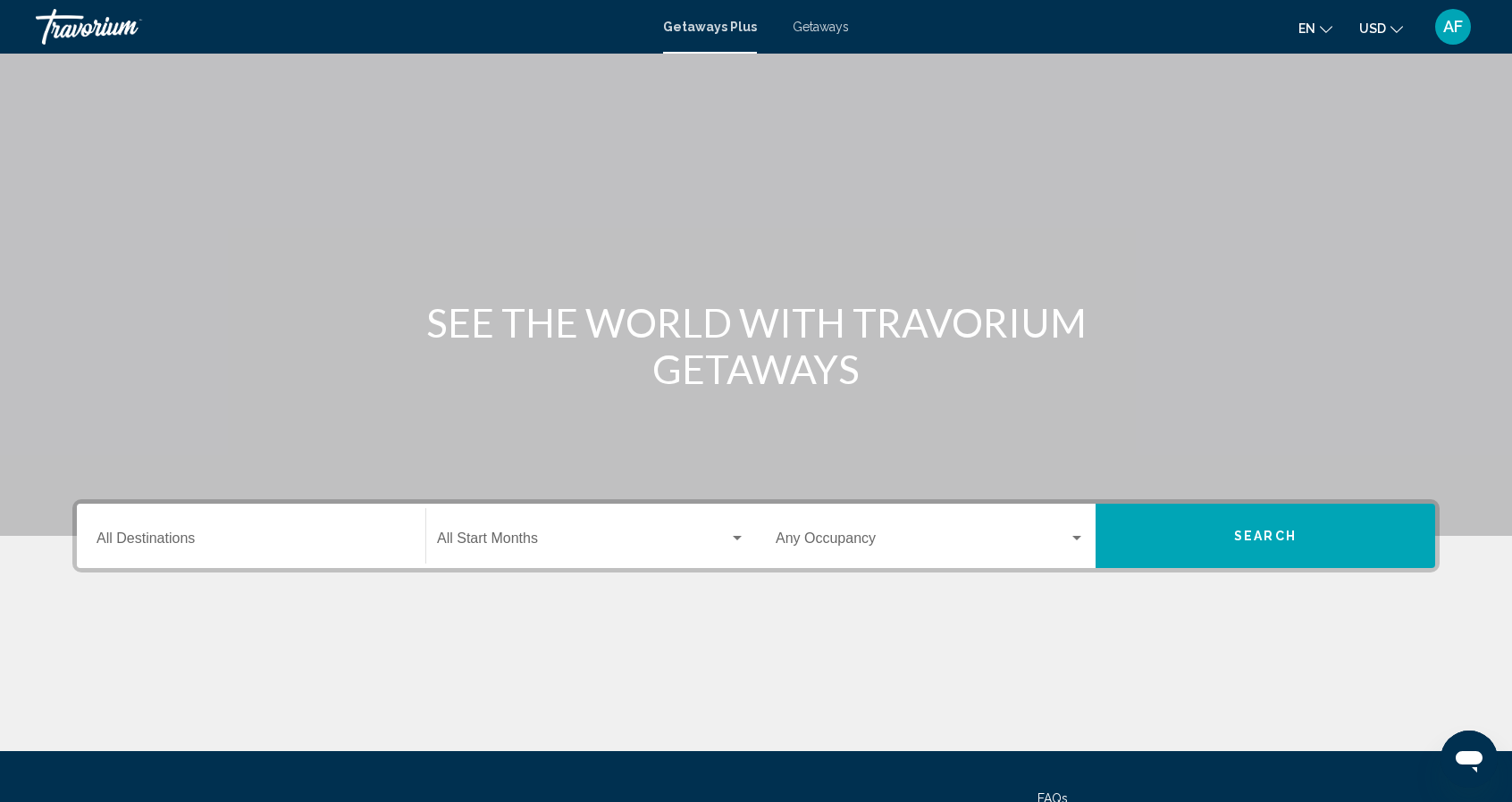
scroll to position [159, 0]
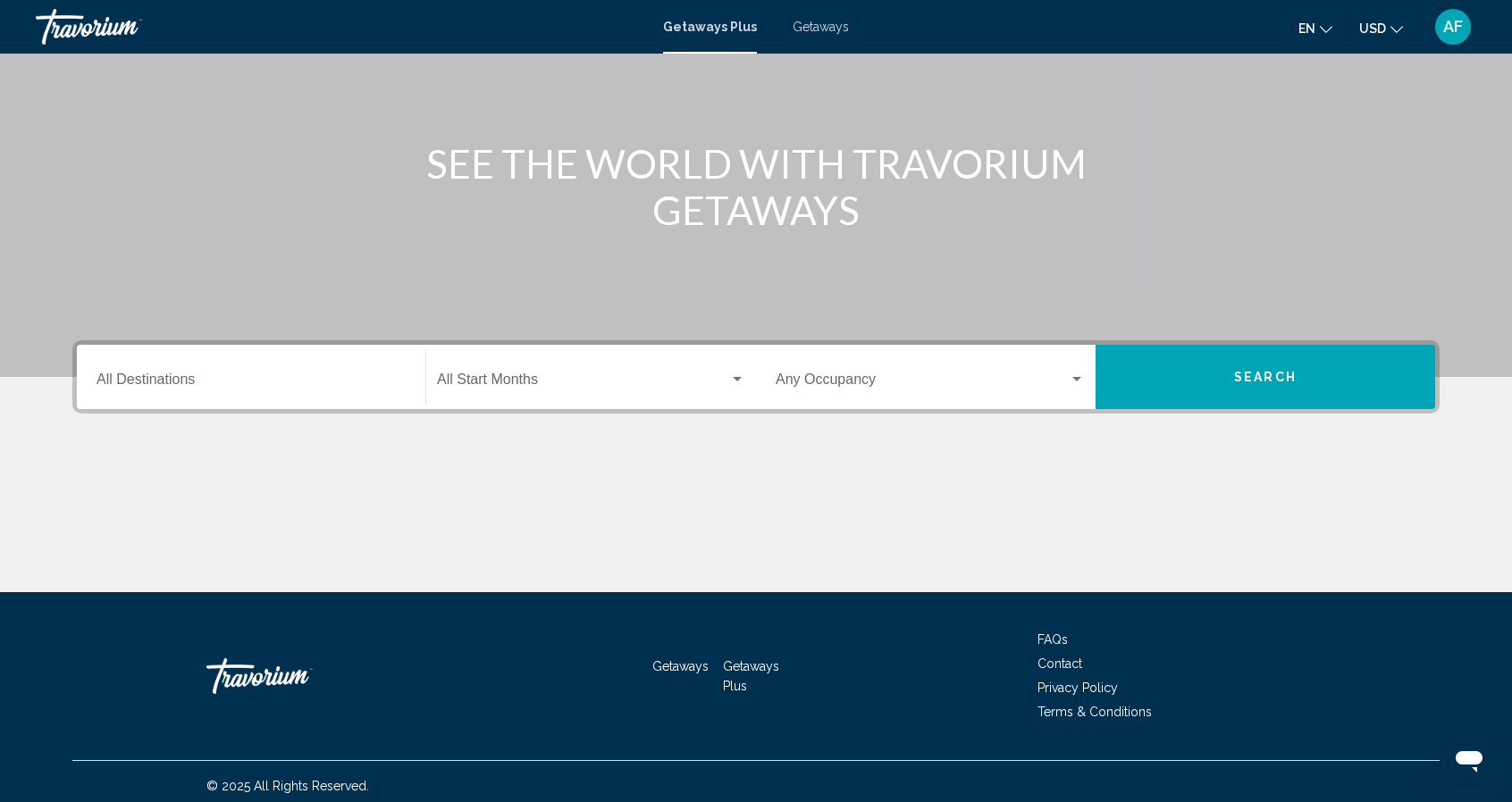
click at [254, 381] on input "Destination All Destinations" at bounding box center [251, 383] width 309 height 16
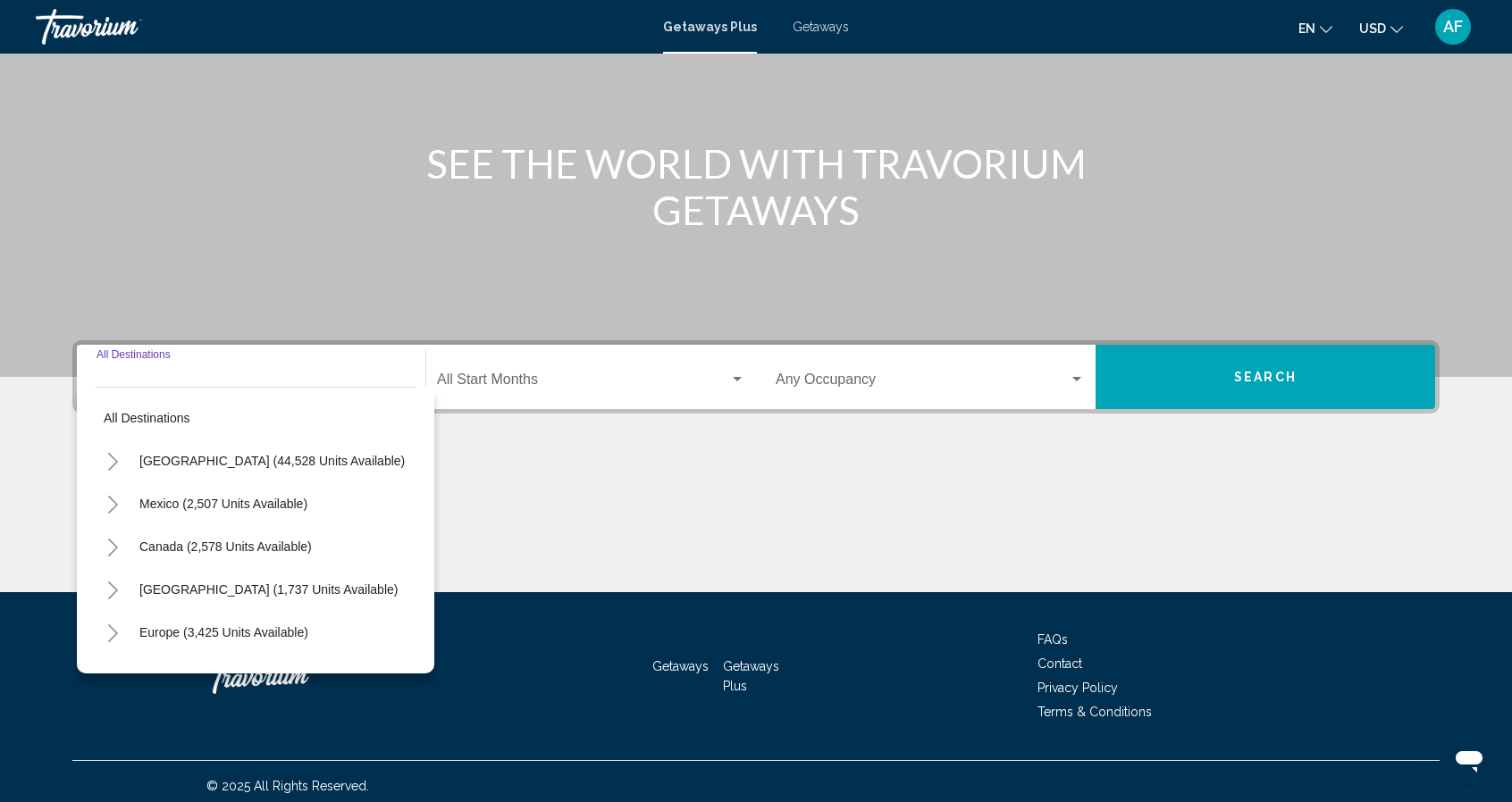
scroll to position [167, 0]
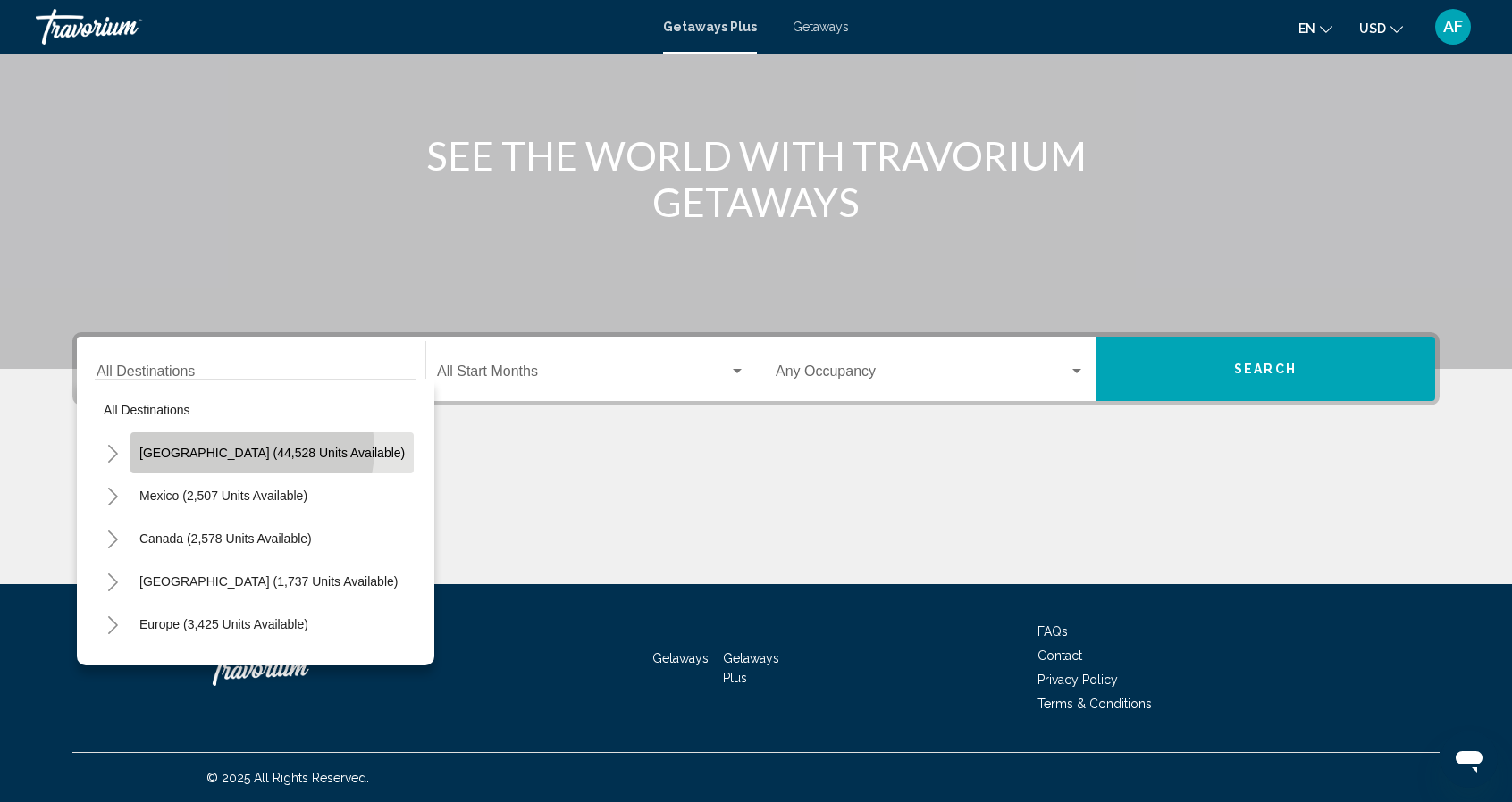
click at [251, 449] on span "[GEOGRAPHIC_DATA] (44,528 units available)" at bounding box center [272, 452] width 266 height 14
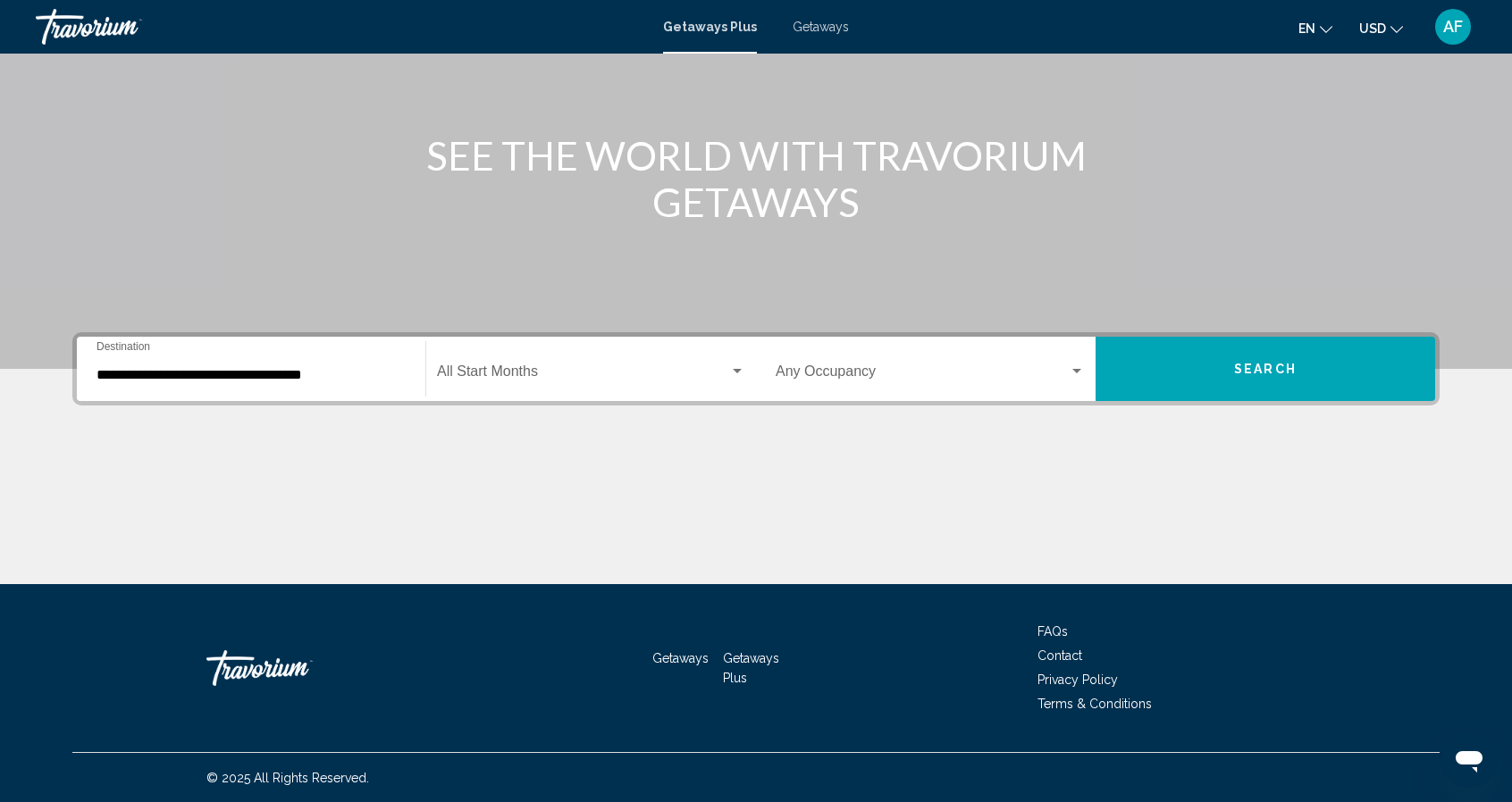
click at [257, 384] on div "**********" at bounding box center [251, 369] width 309 height 57
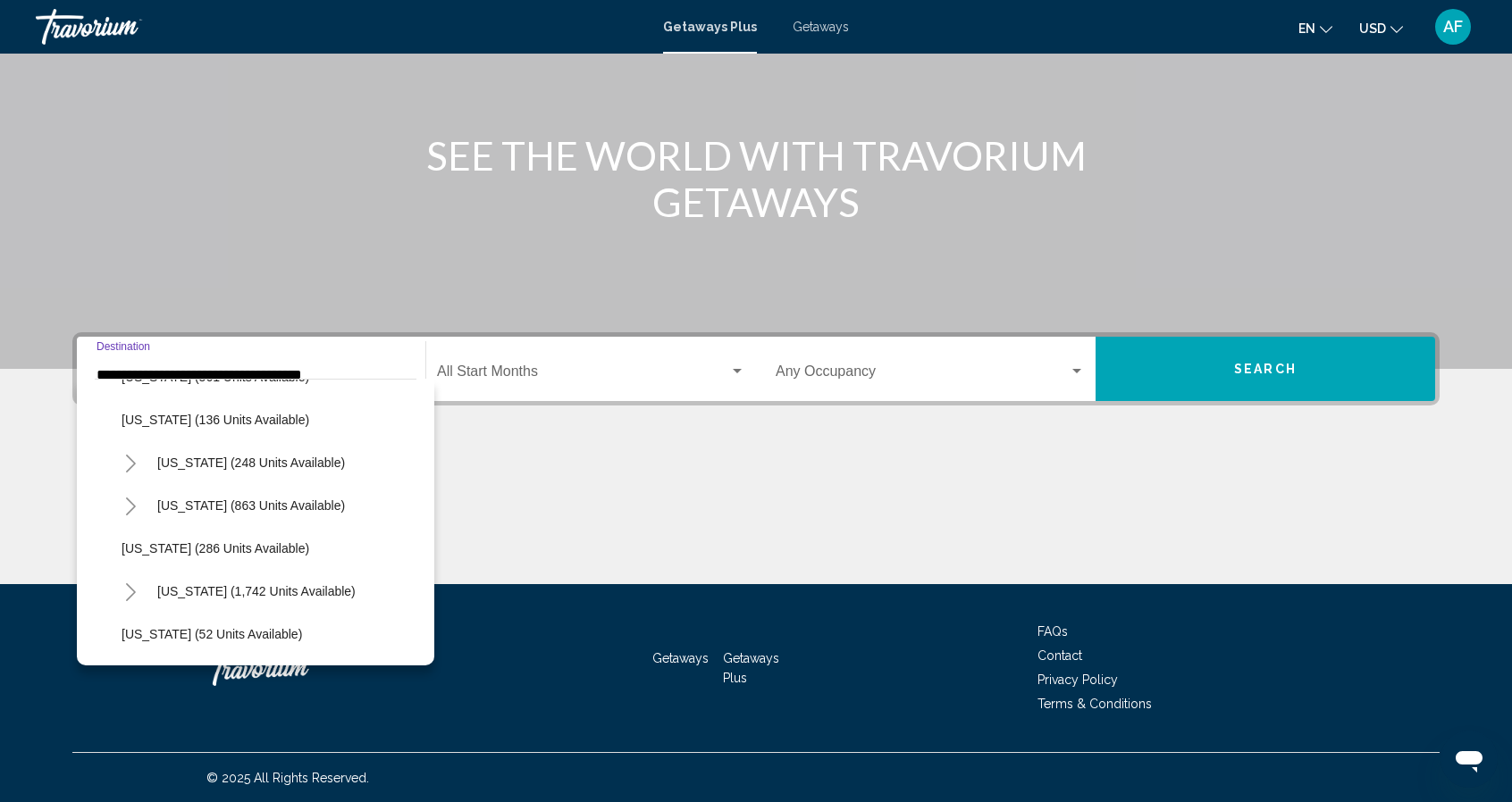
scroll to position [1190, 0]
click at [172, 546] on span "[US_STATE] (286 units available)" at bounding box center [215, 548] width 188 height 14
type input "**********"
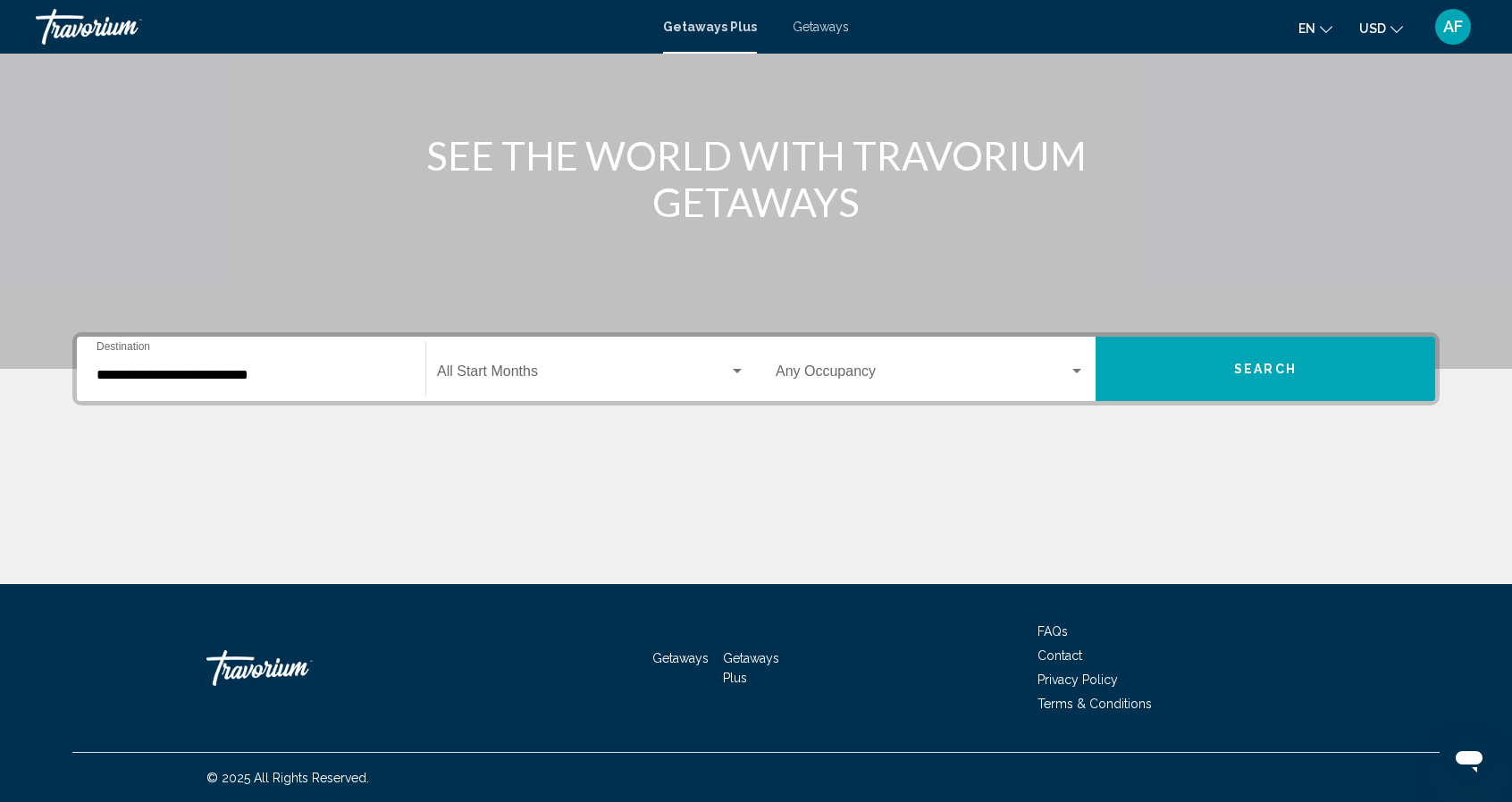
click at [971, 352] on div "Occupancy Any Occupancy" at bounding box center [930, 369] width 309 height 57
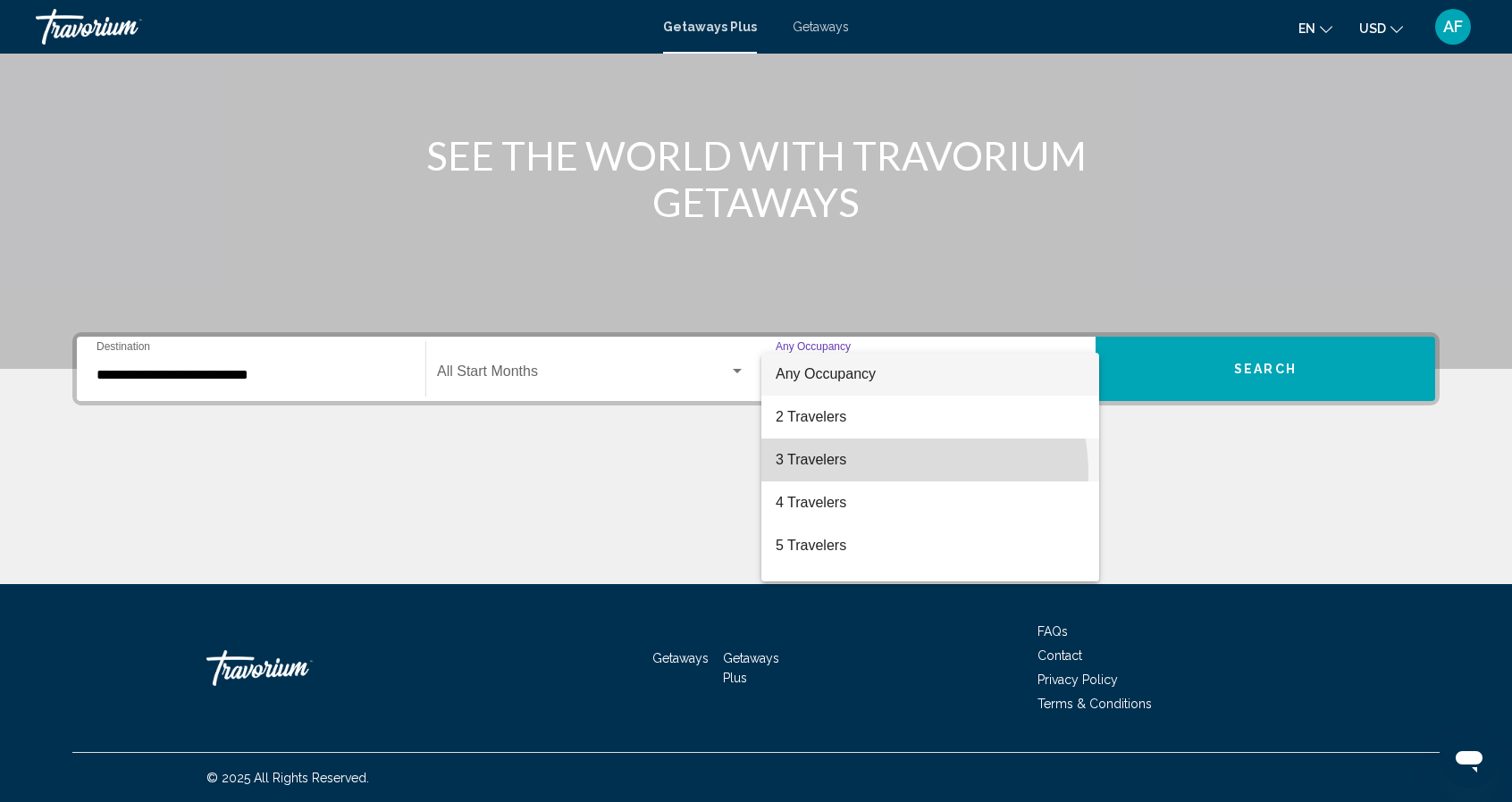
click at [862, 474] on span "3 Travelers" at bounding box center [930, 460] width 309 height 43
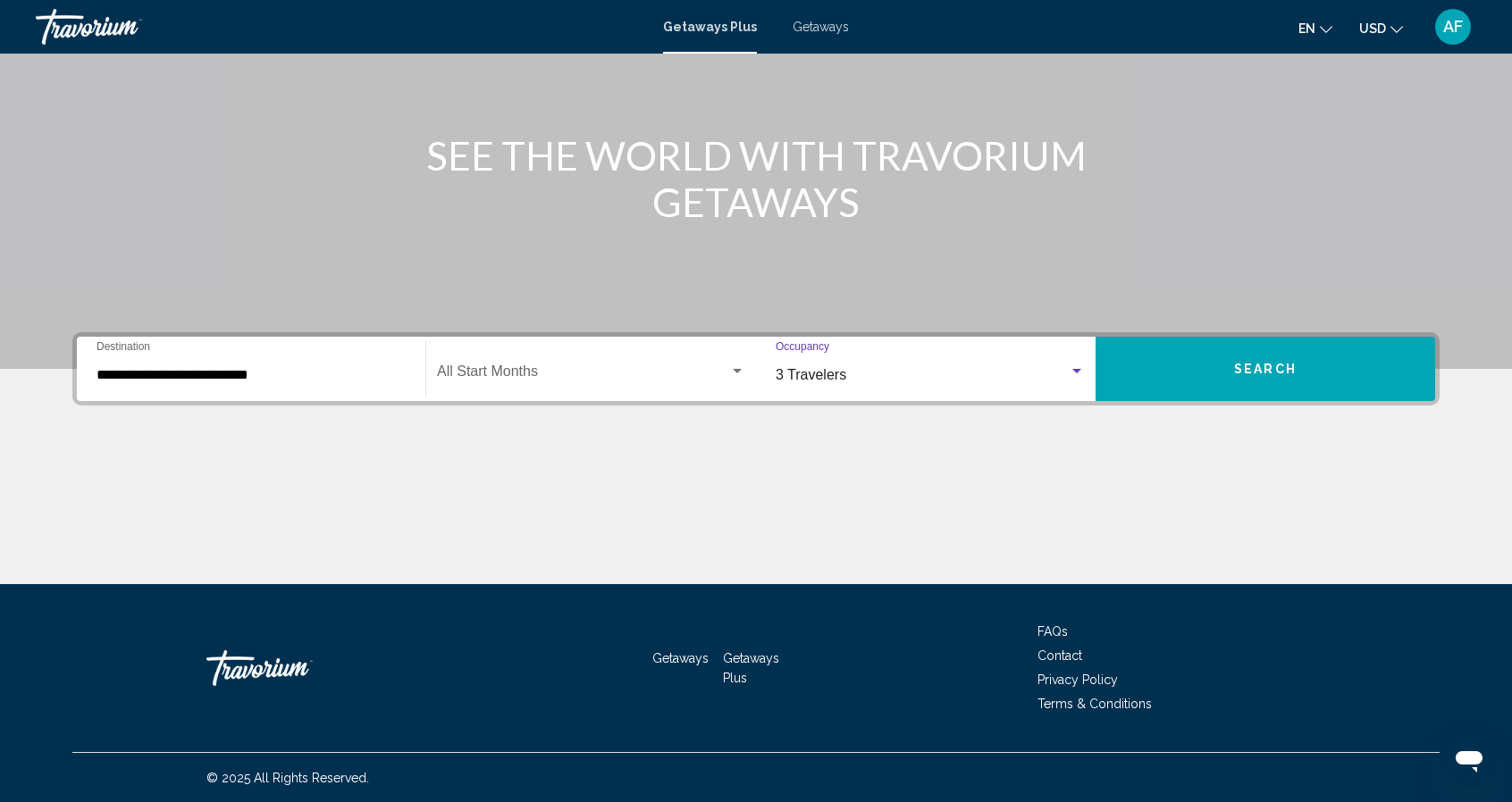
click at [1238, 356] on button "Search" at bounding box center [1265, 368] width 339 height 64
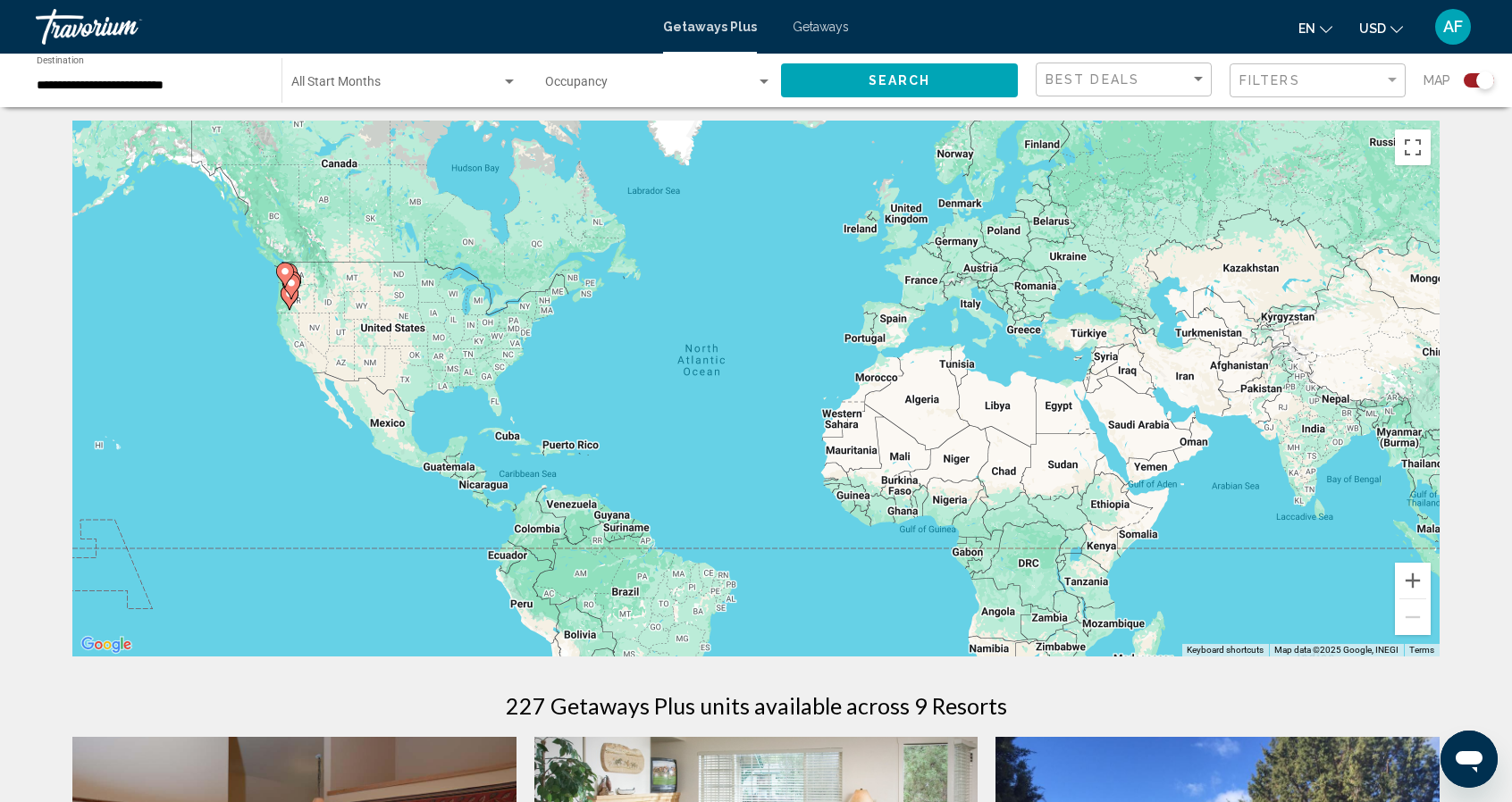
scroll to position [6, 0]
click at [288, 297] on gmp-advanced-marker "Main content" at bounding box center [291, 286] width 18 height 26
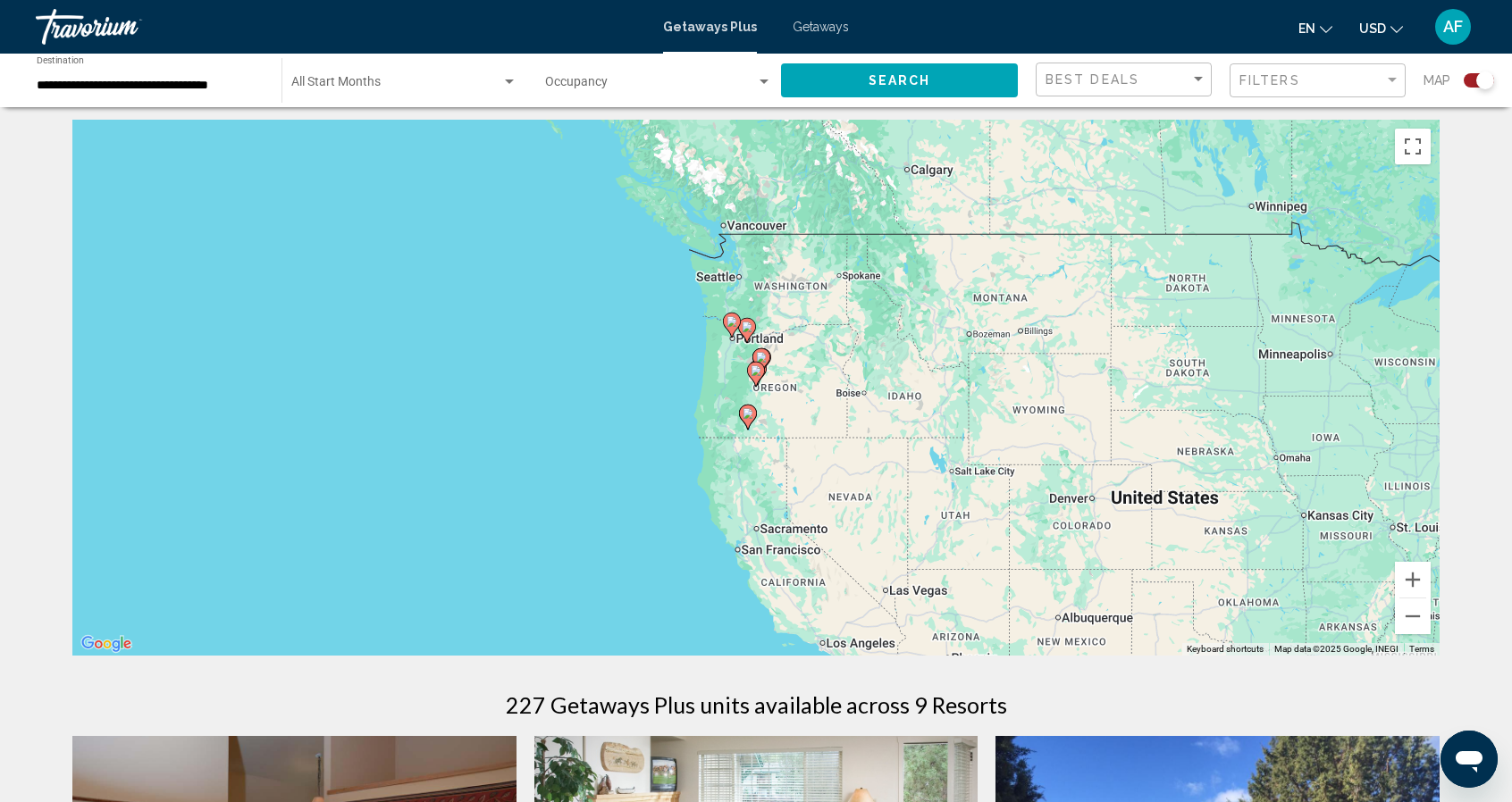
click at [752, 389] on div "To navigate, press the arrow keys. To activate drag with keyboard, press Alt + …" at bounding box center [756, 387] width 1367 height 536
click at [762, 363] on icon "Main content" at bounding box center [756, 374] width 18 height 25
type input "**********"
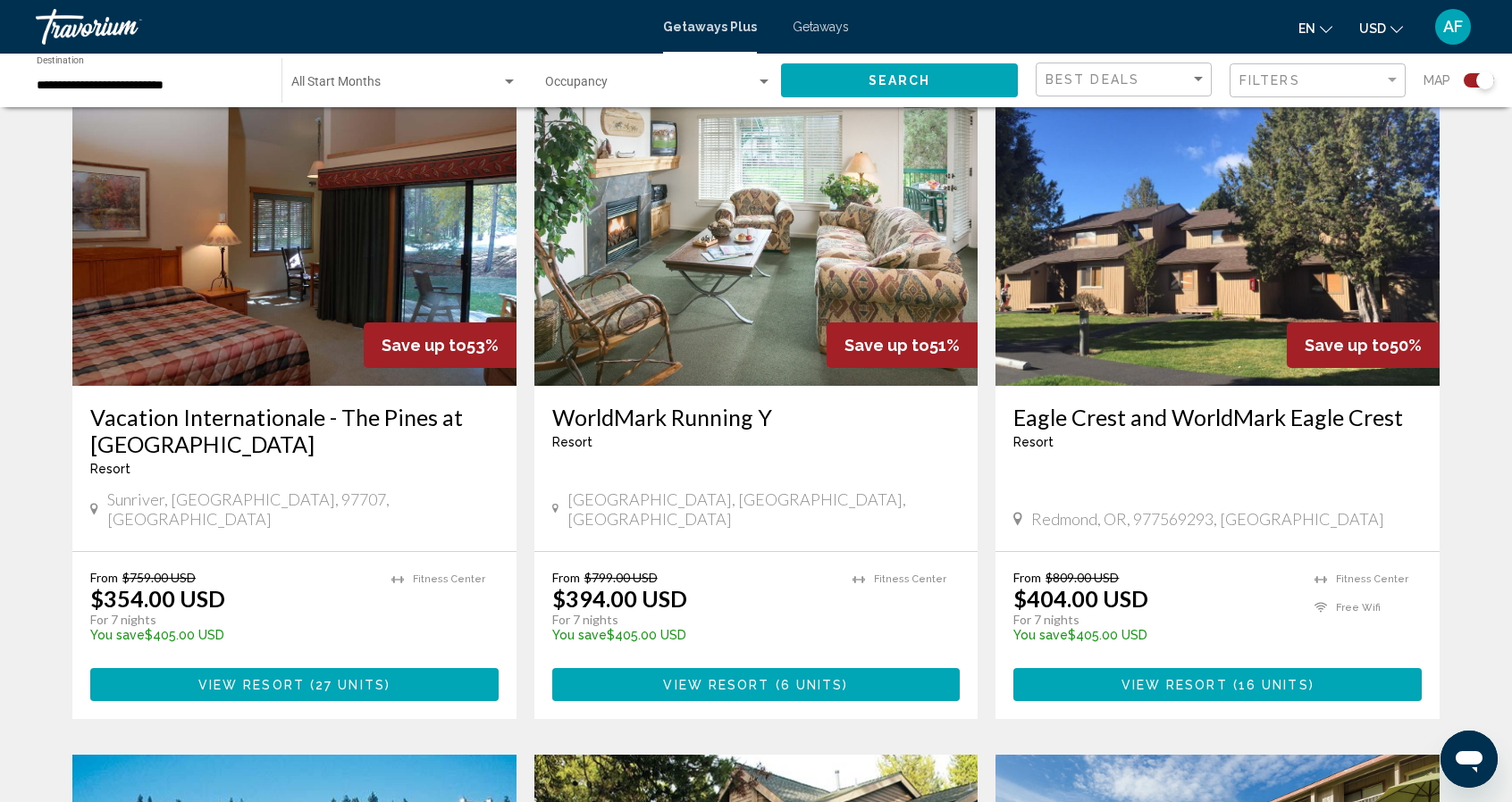
scroll to position [651, 0]
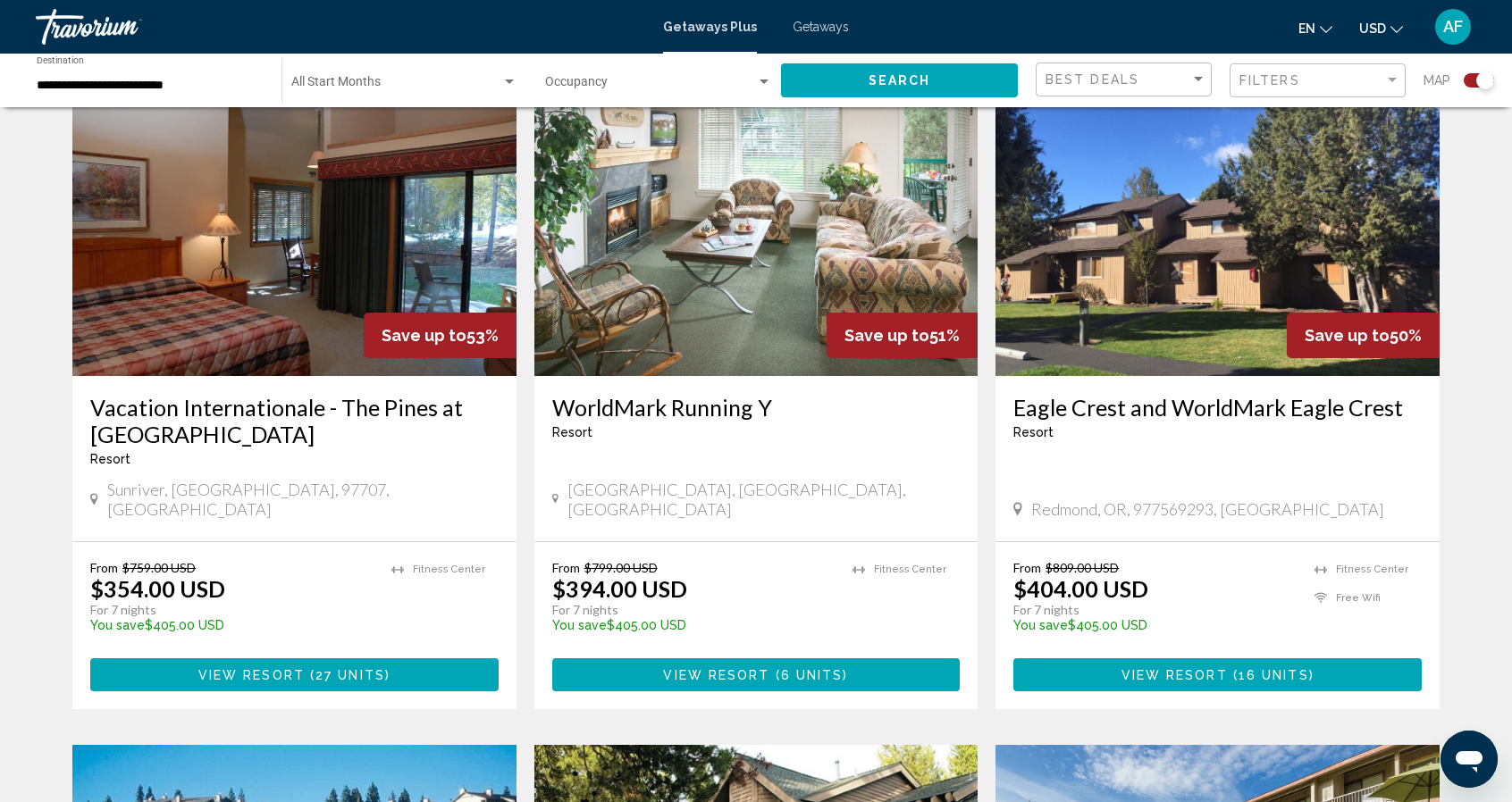
click at [552, 507] on div "WorldMark Running Y Resort - This is an adults only resort [GEOGRAPHIC_DATA], […" at bounding box center [756, 458] width 444 height 165
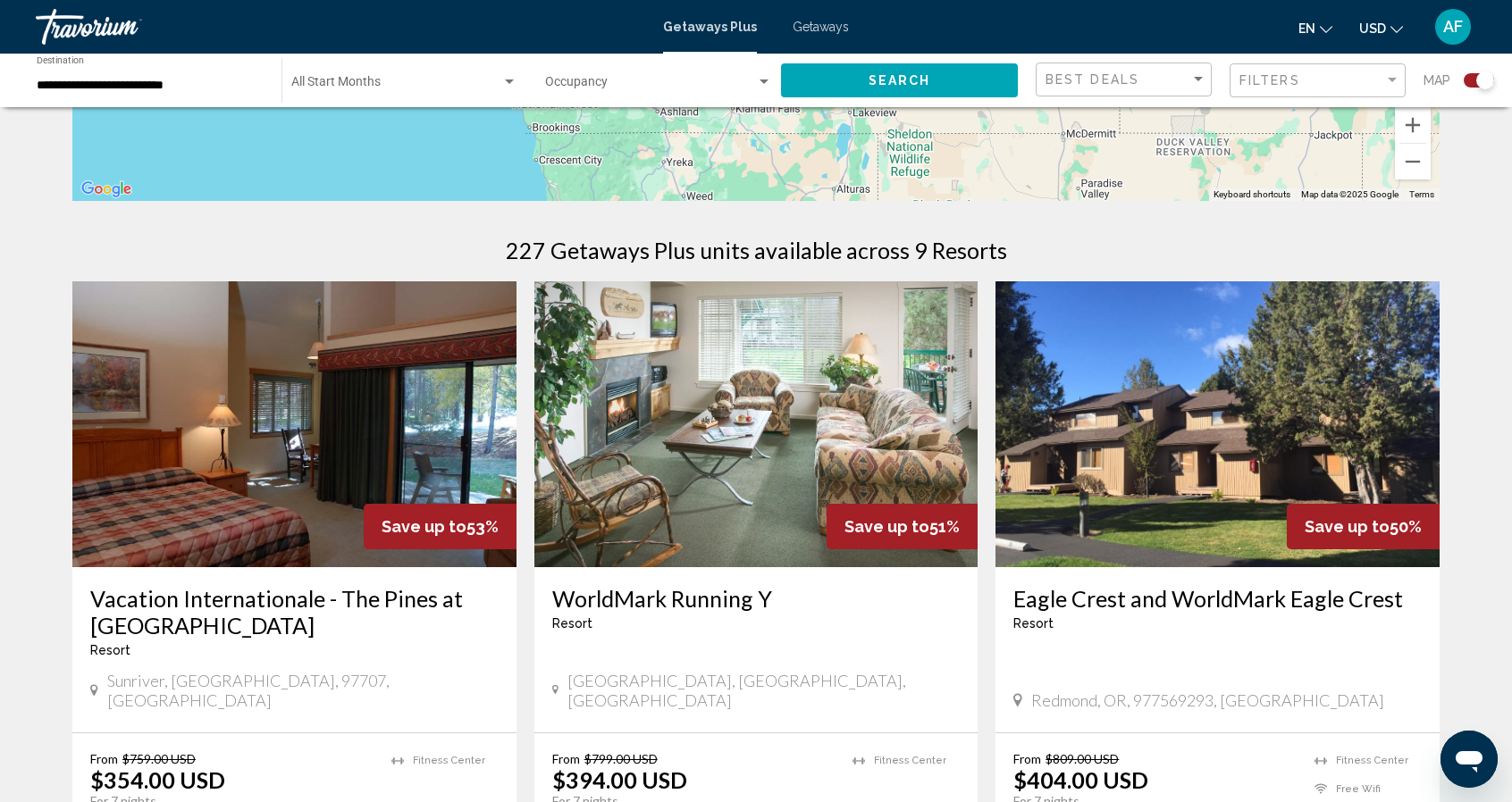
scroll to position [0, 0]
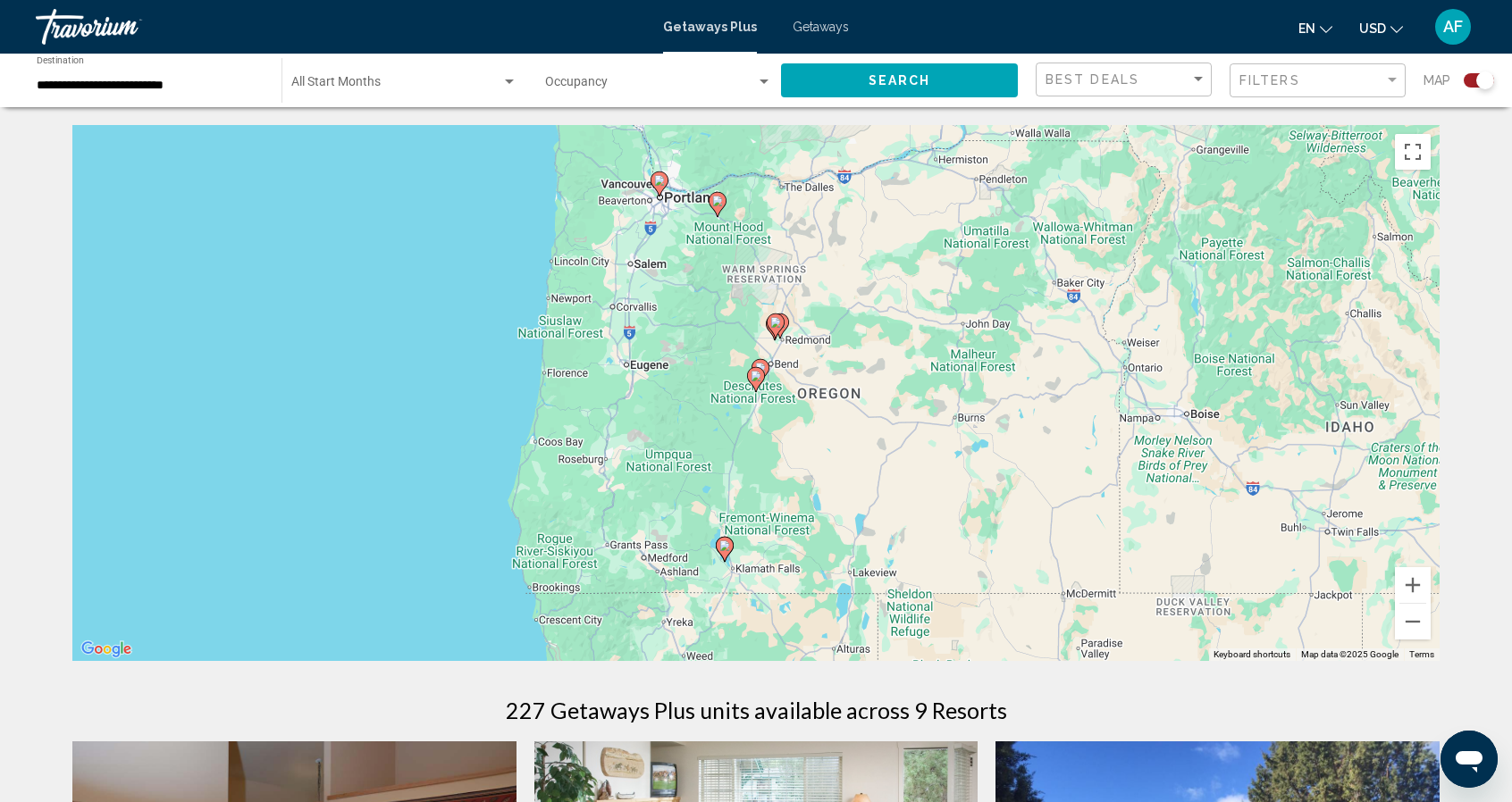
click at [801, 34] on div "Getaways Plus Getaways en English Español Français Italiano Português русский U…" at bounding box center [756, 27] width 1512 height 38
click at [812, 25] on span "Getaways" at bounding box center [821, 26] width 57 height 14
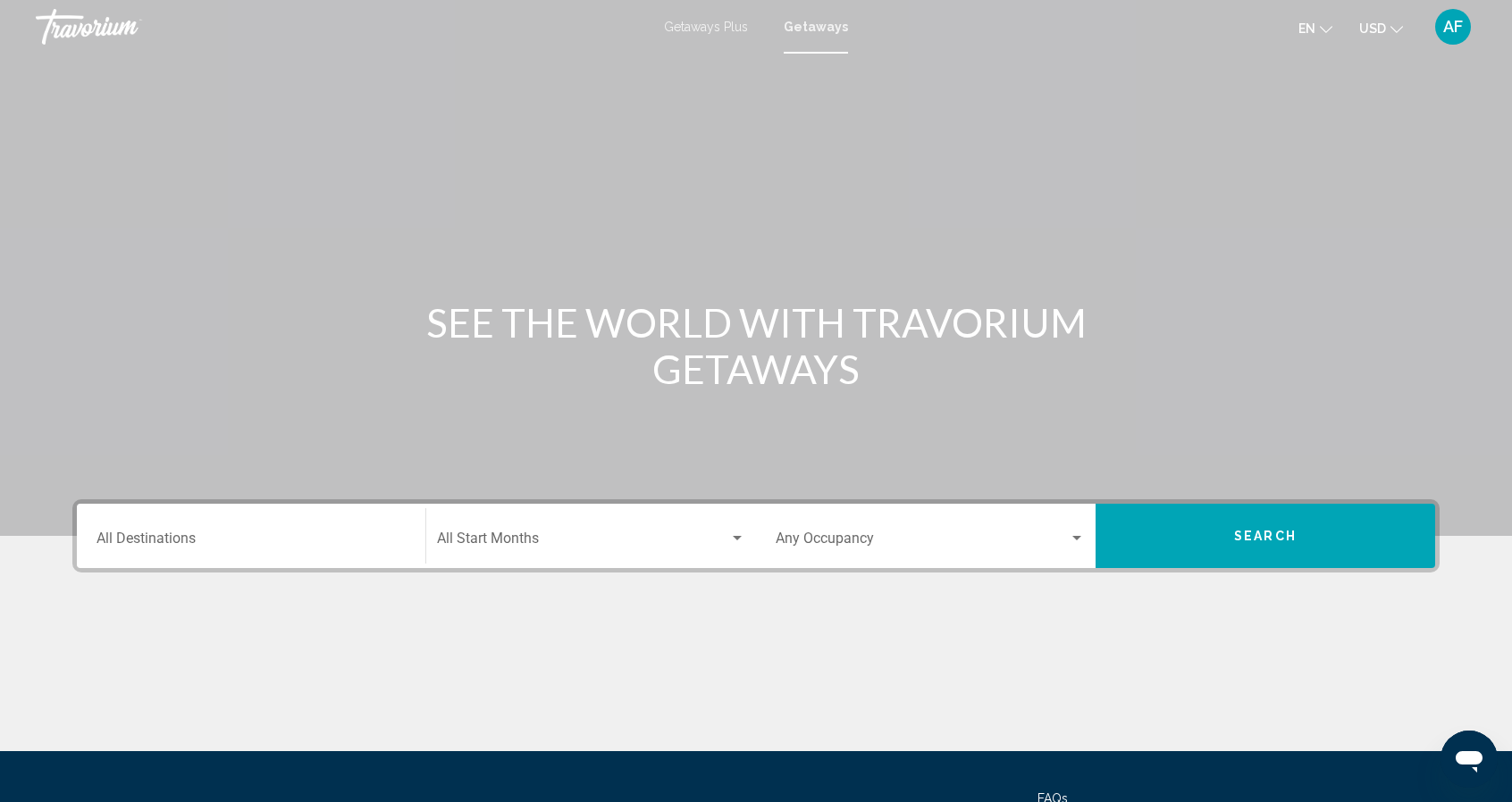
scroll to position [5, 0]
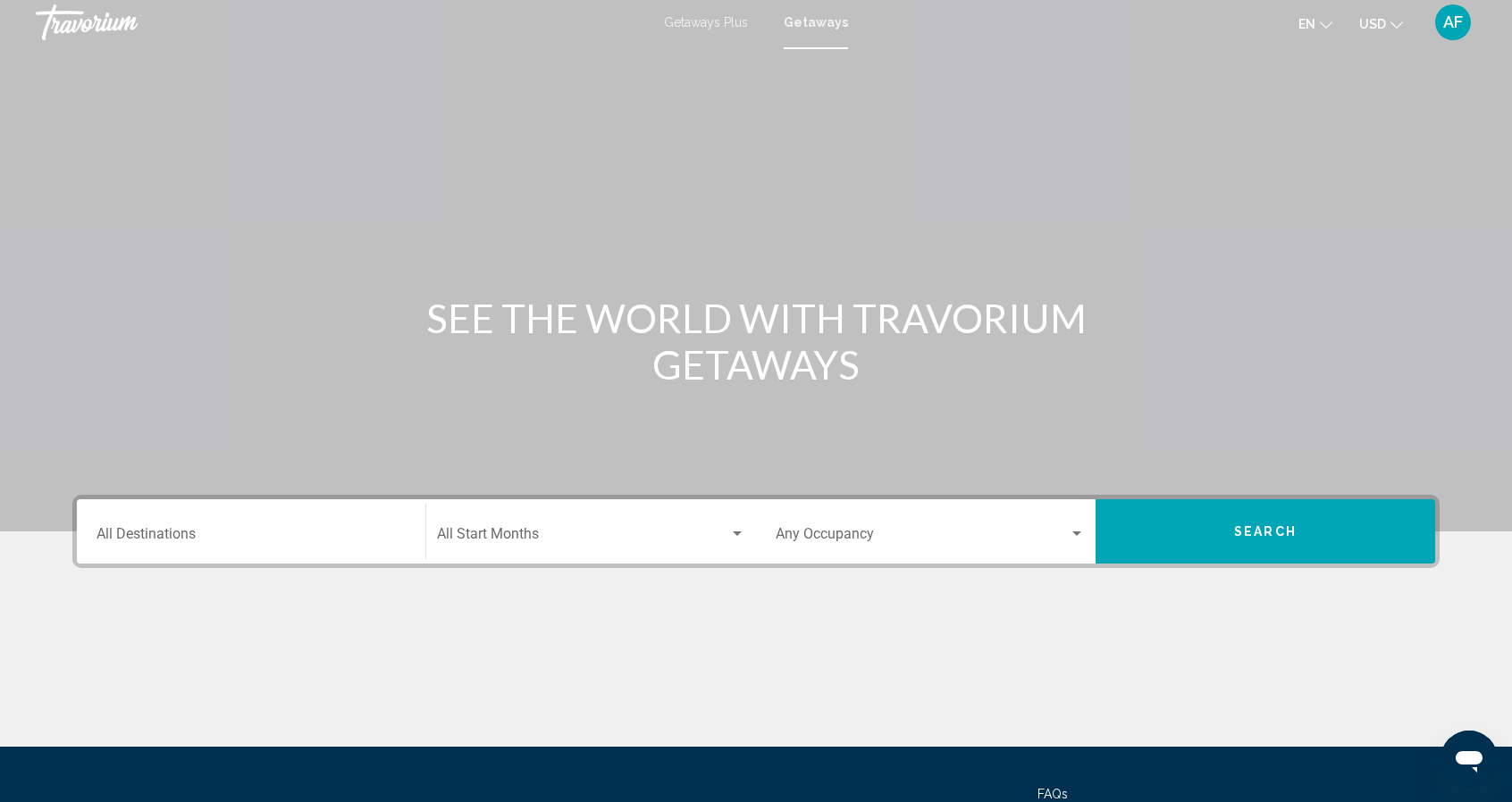
click at [216, 530] on input "Destination All Destinations" at bounding box center [251, 537] width 309 height 16
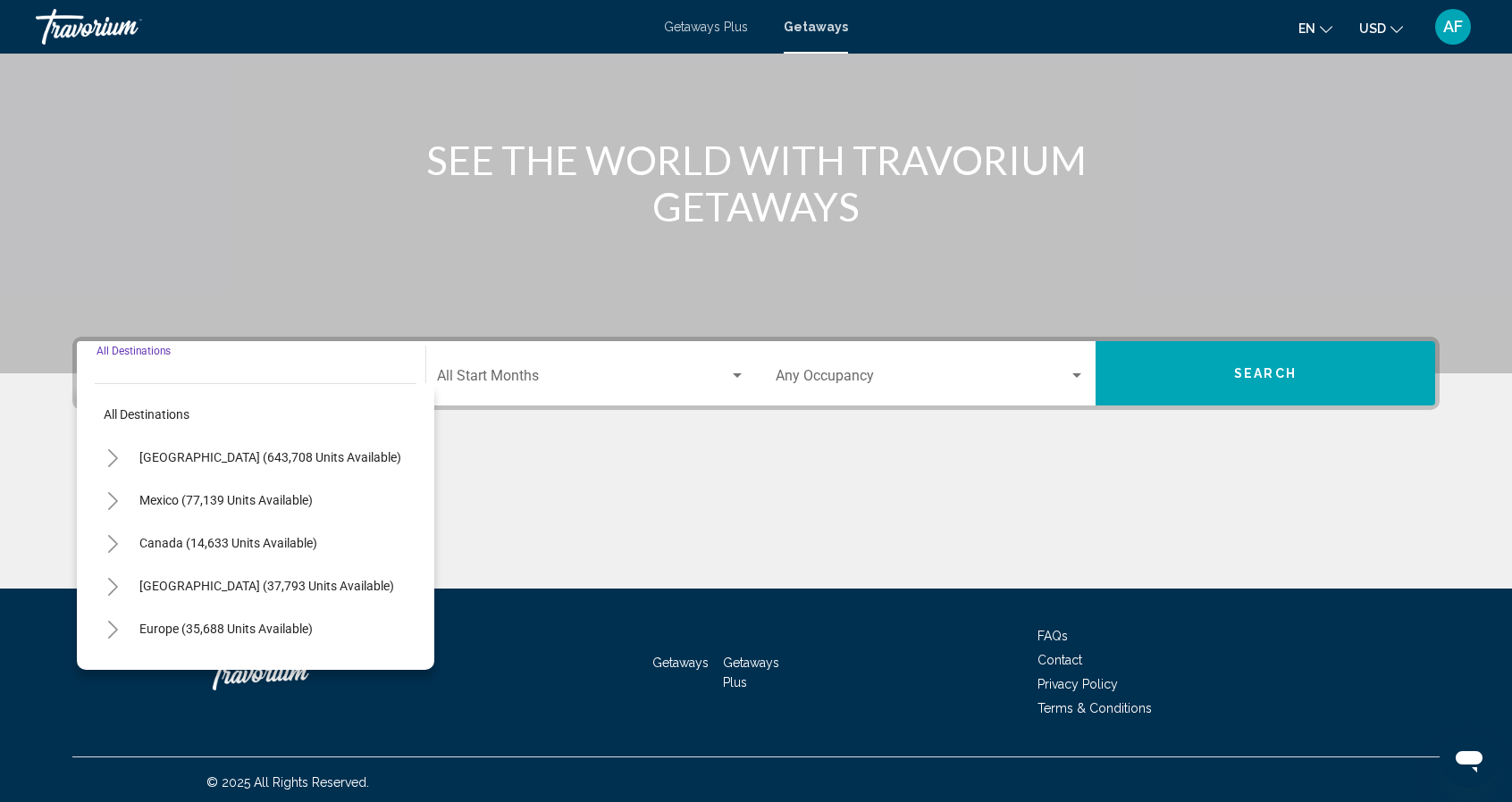
scroll to position [167, 0]
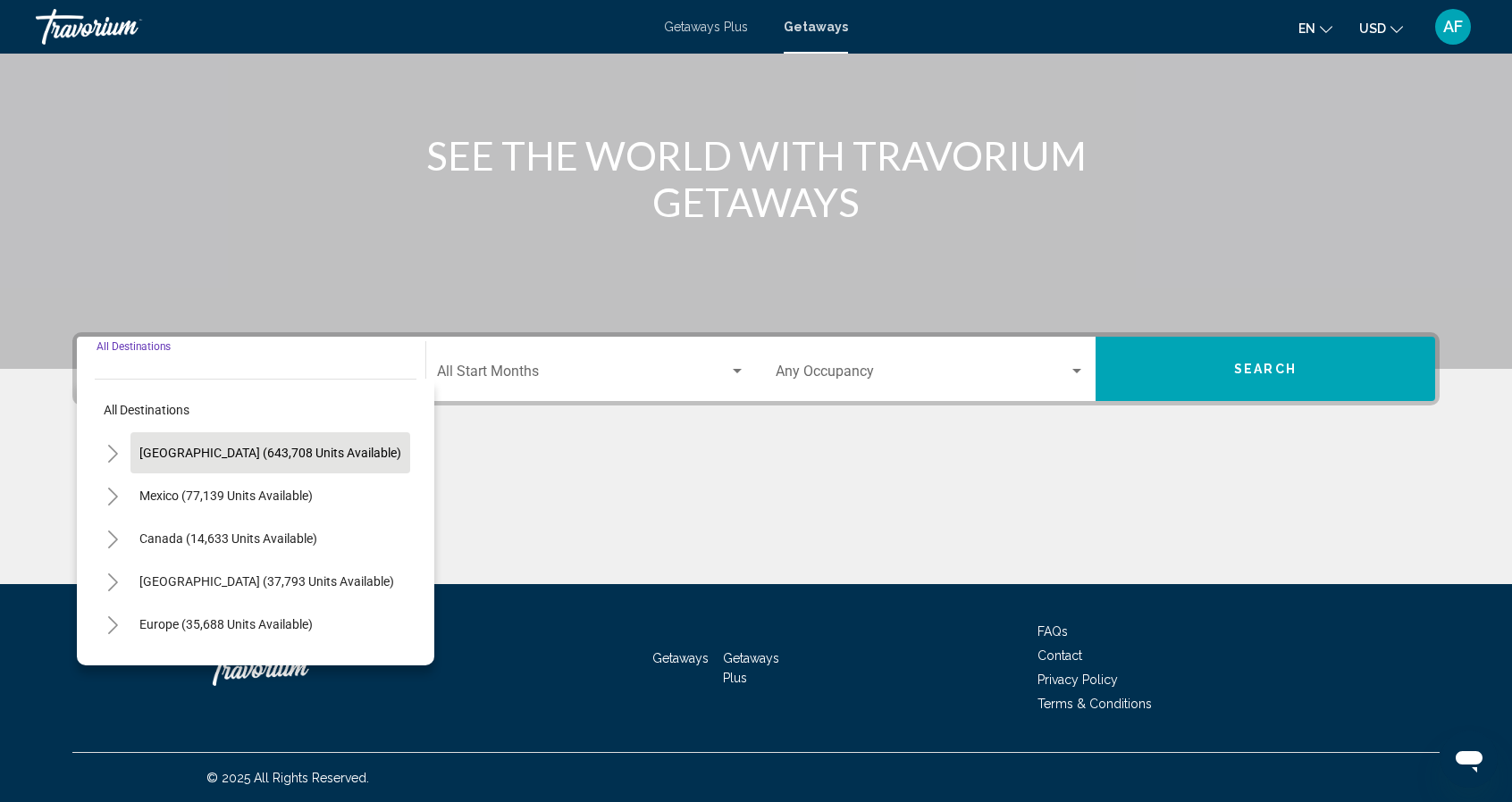
click at [202, 450] on span "[GEOGRAPHIC_DATA] (643,708 units available)" at bounding box center [271, 452] width 262 height 14
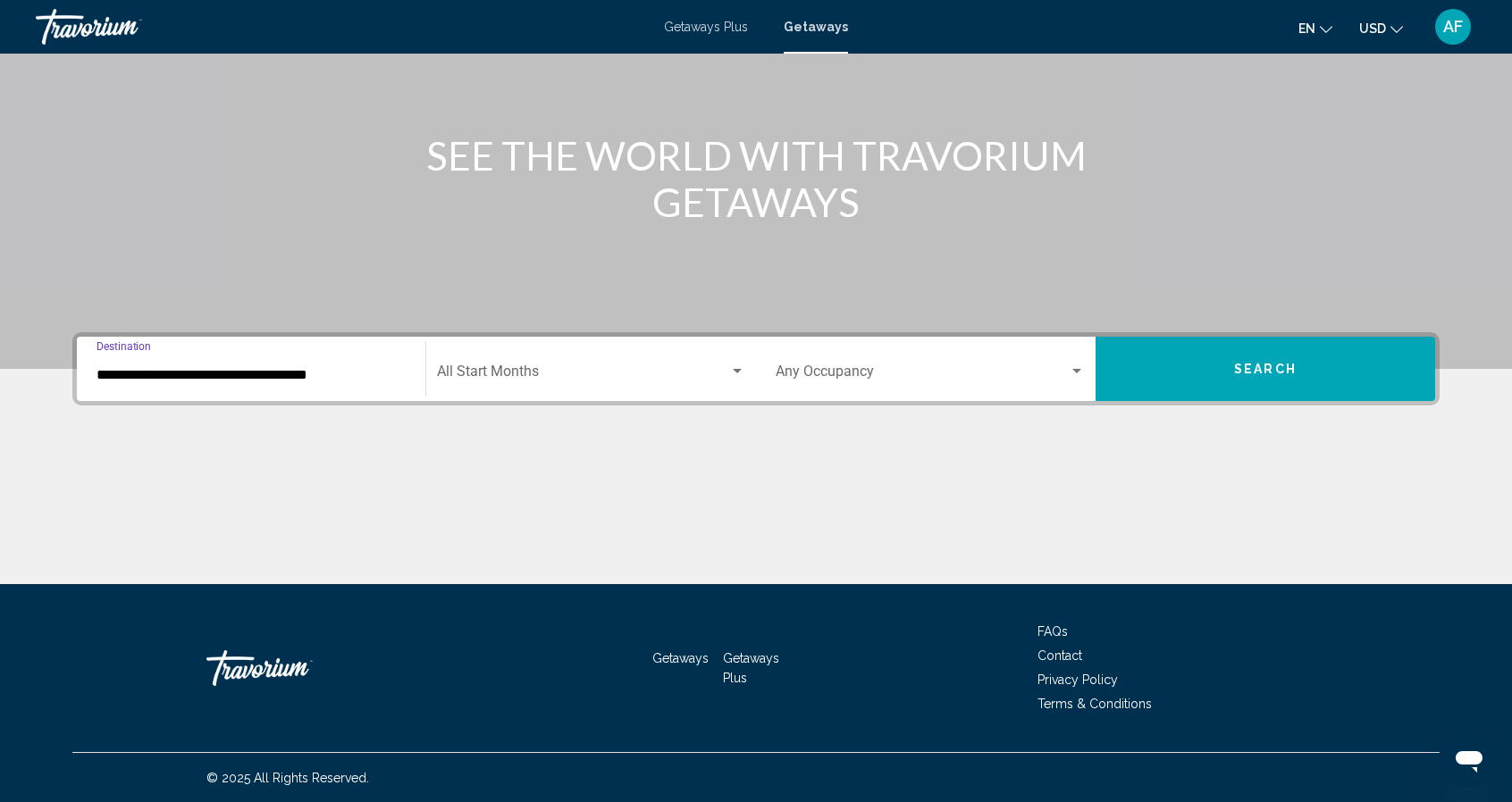
click at [166, 370] on input "**********" at bounding box center [251, 375] width 309 height 16
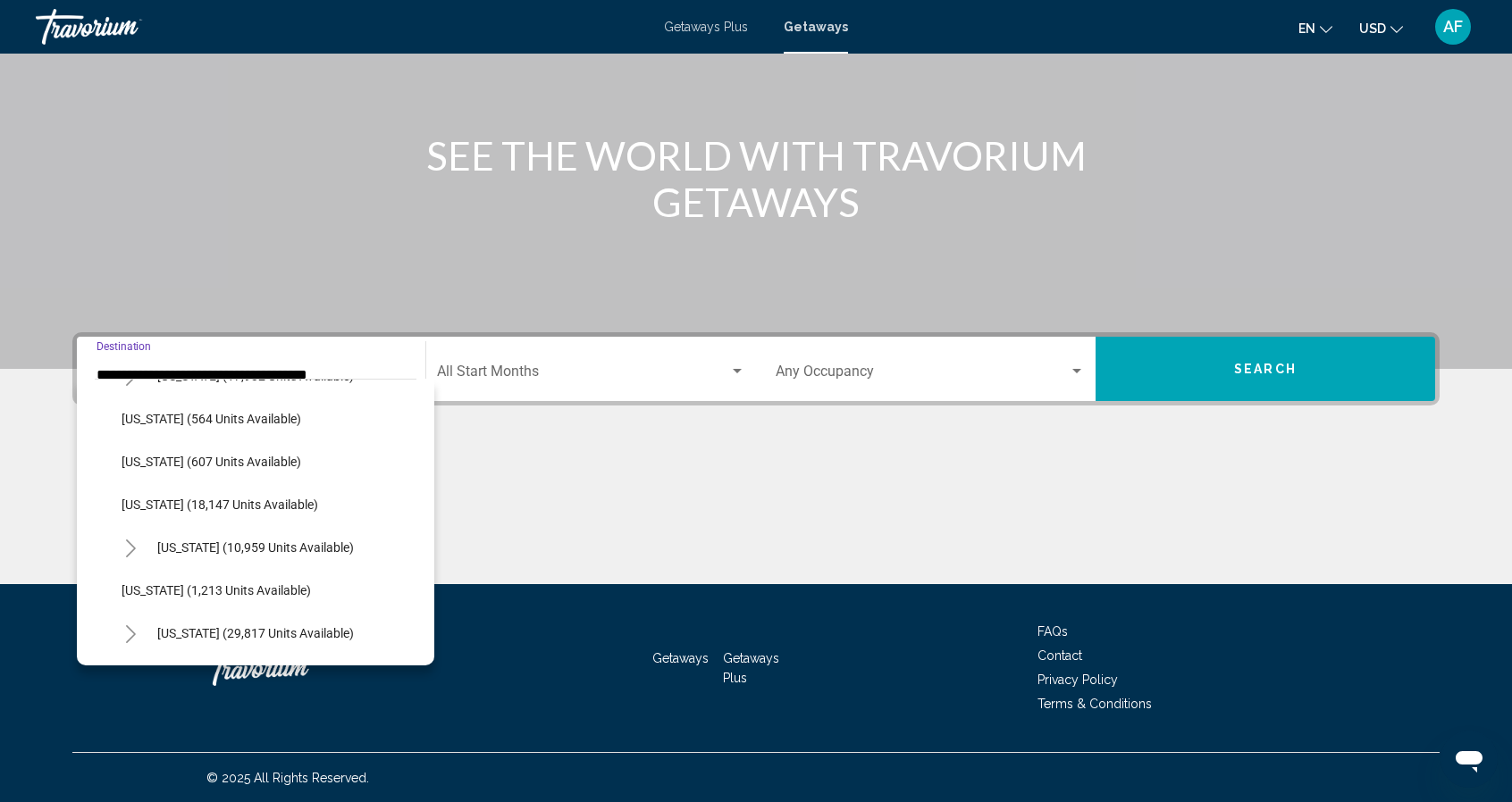
scroll to position [1341, 0]
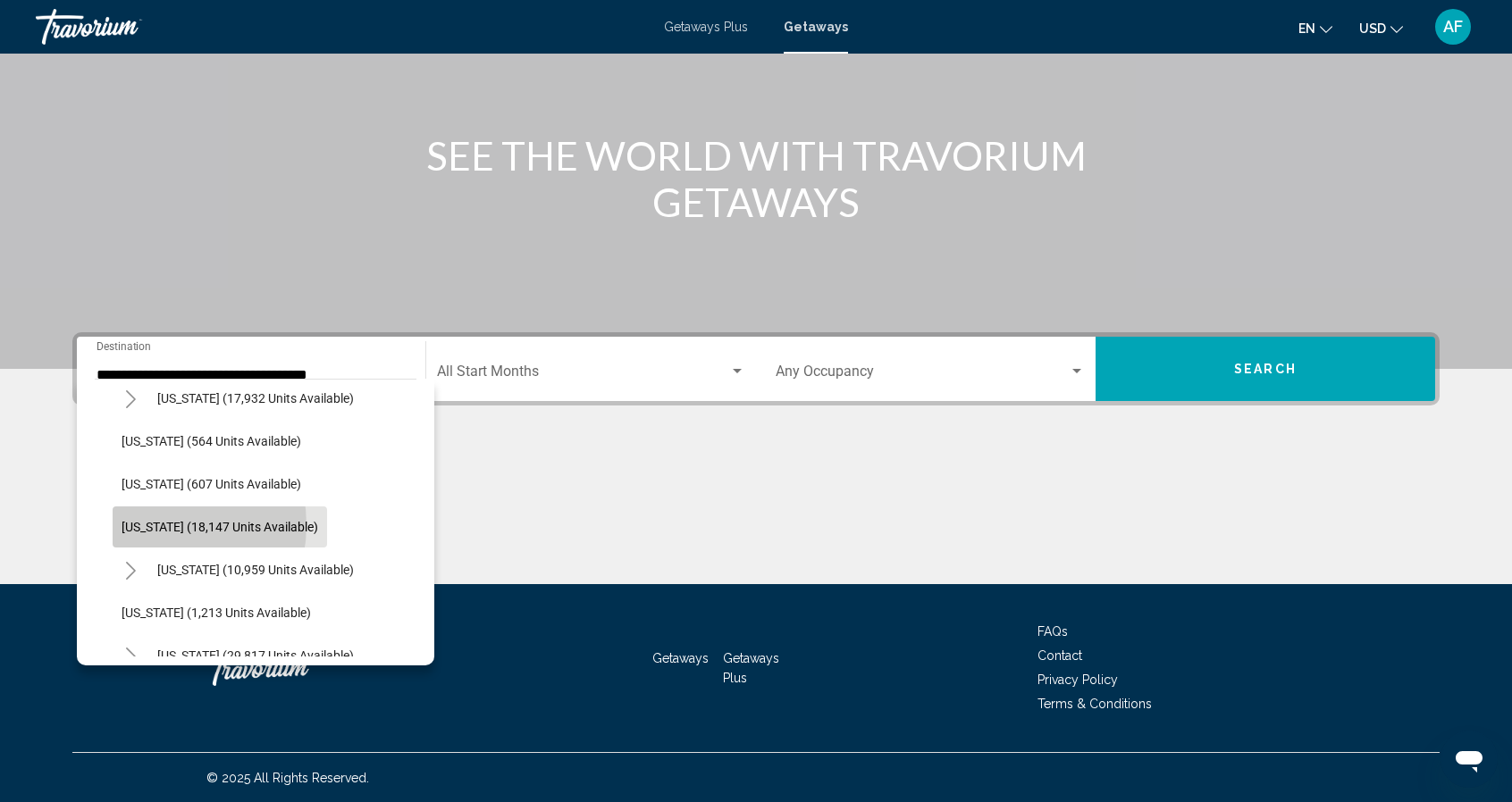
click at [149, 524] on span "[US_STATE] (18,147 units available)" at bounding box center [220, 527] width 197 height 14
type input "**********"
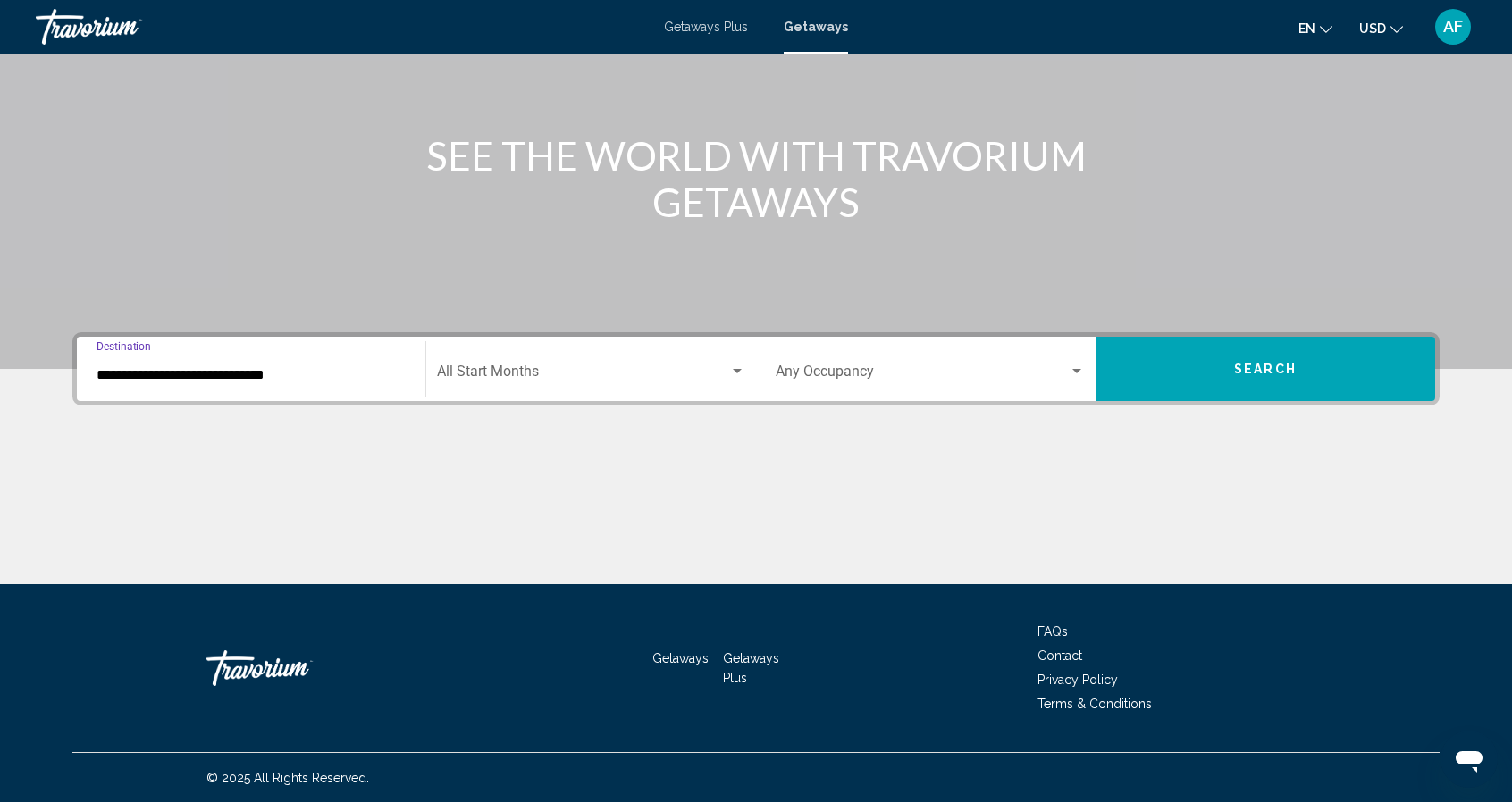
click at [1236, 371] on span "Search" at bounding box center [1265, 369] width 62 height 14
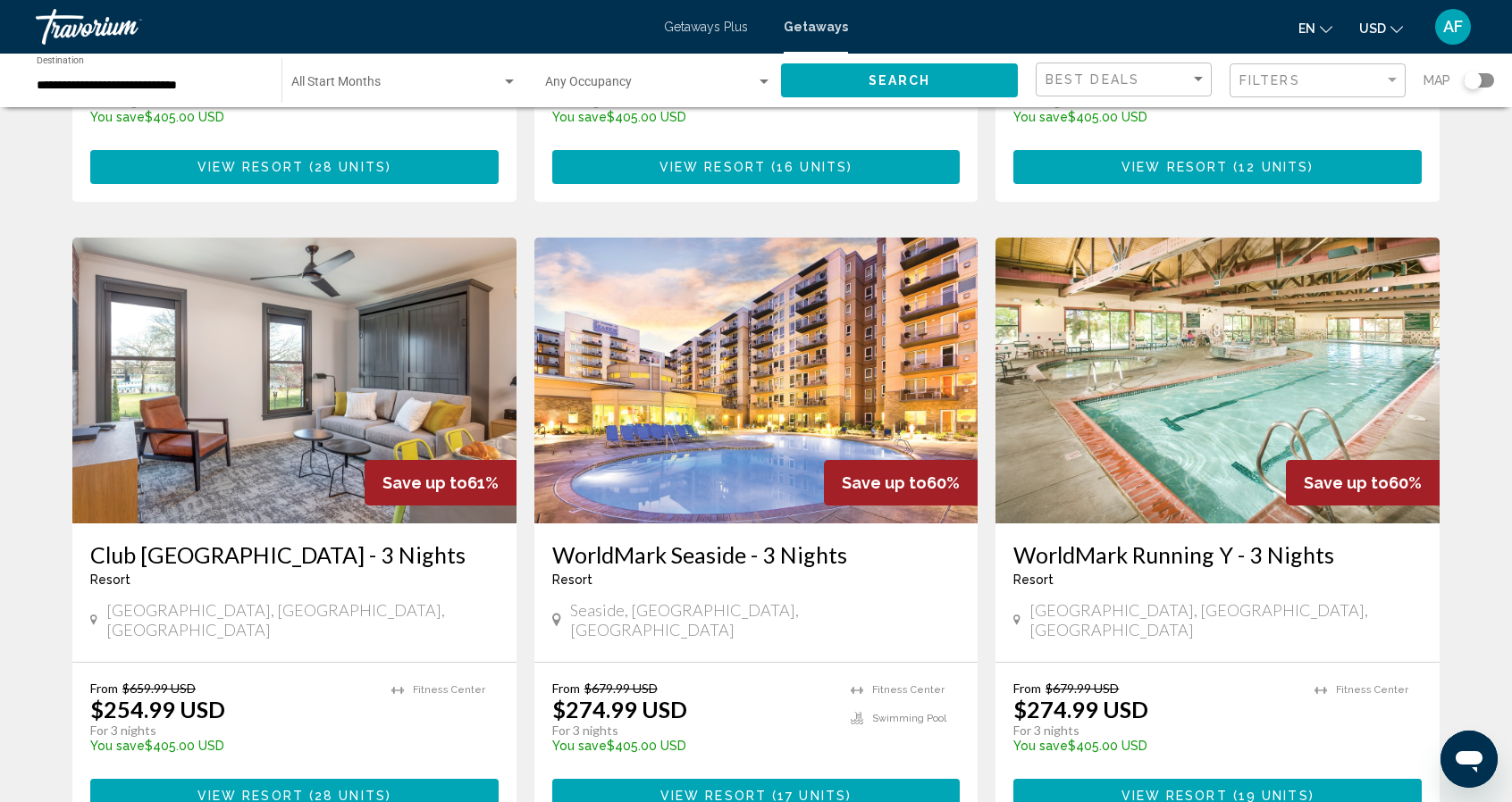
scroll to position [1243, 0]
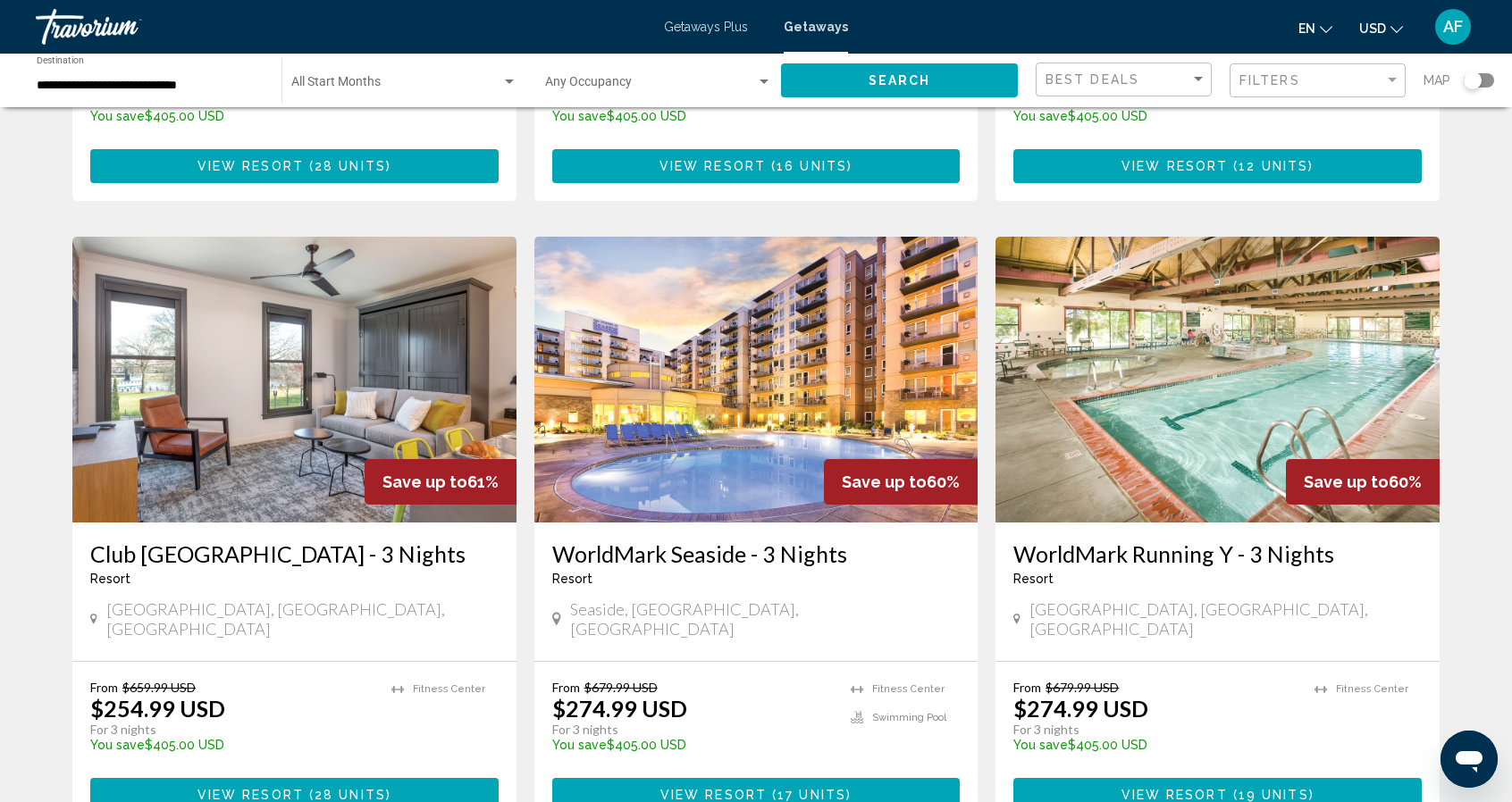
click at [839, 459] on div "Save up to 60%" at bounding box center [900, 482] width 154 height 45
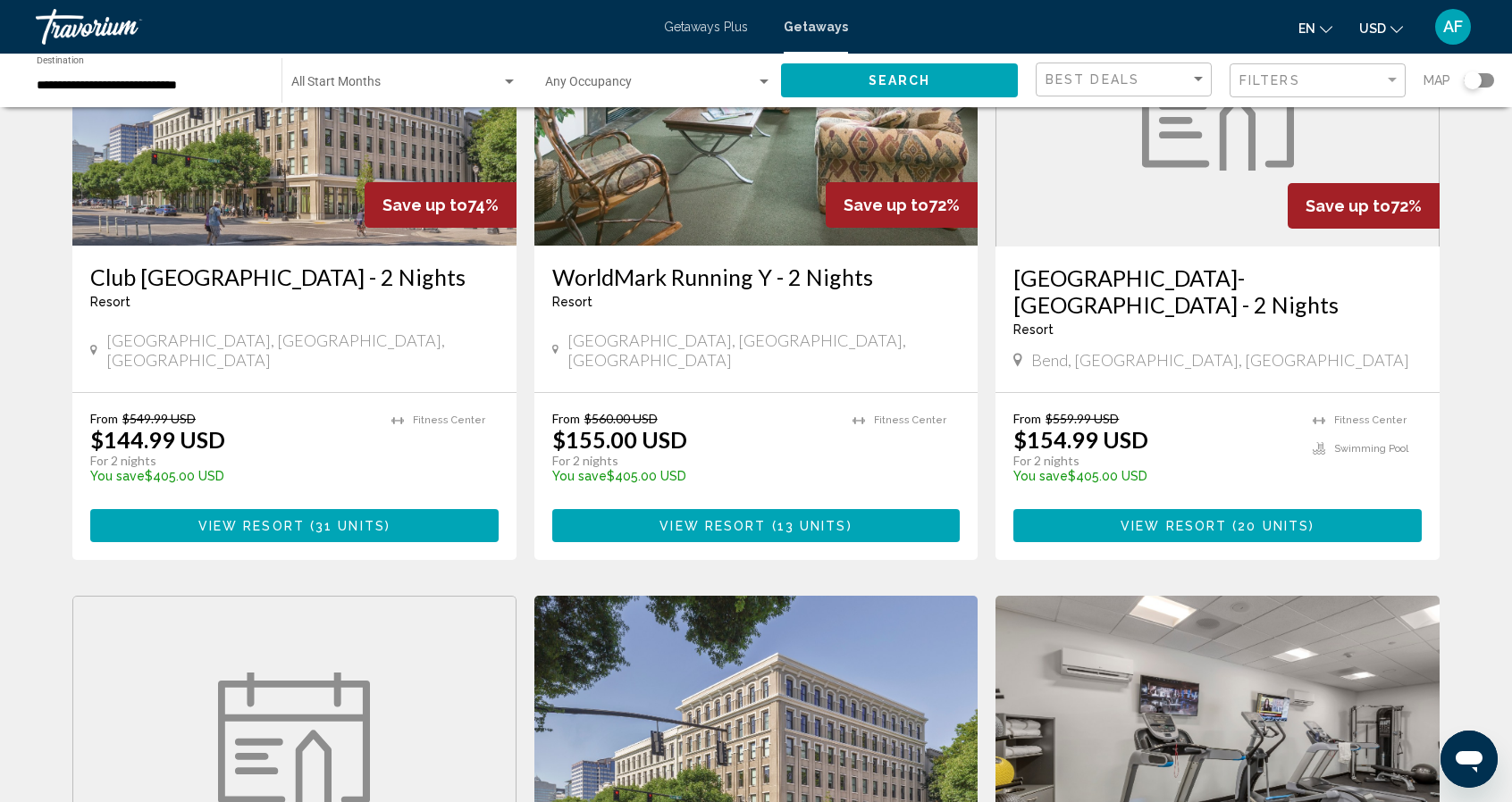
scroll to position [0, 0]
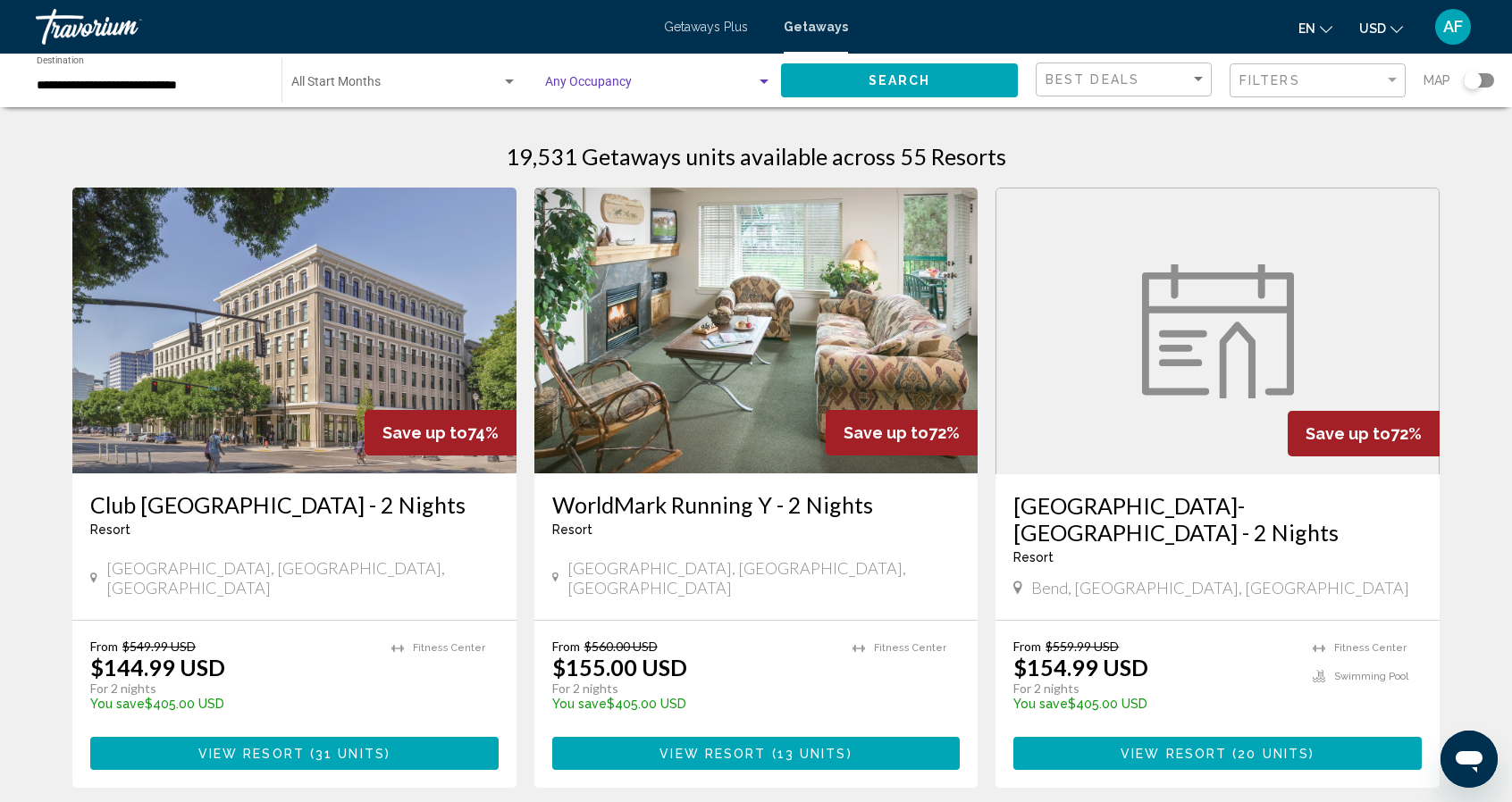
click at [652, 89] on span "Search widget" at bounding box center [650, 85] width 211 height 14
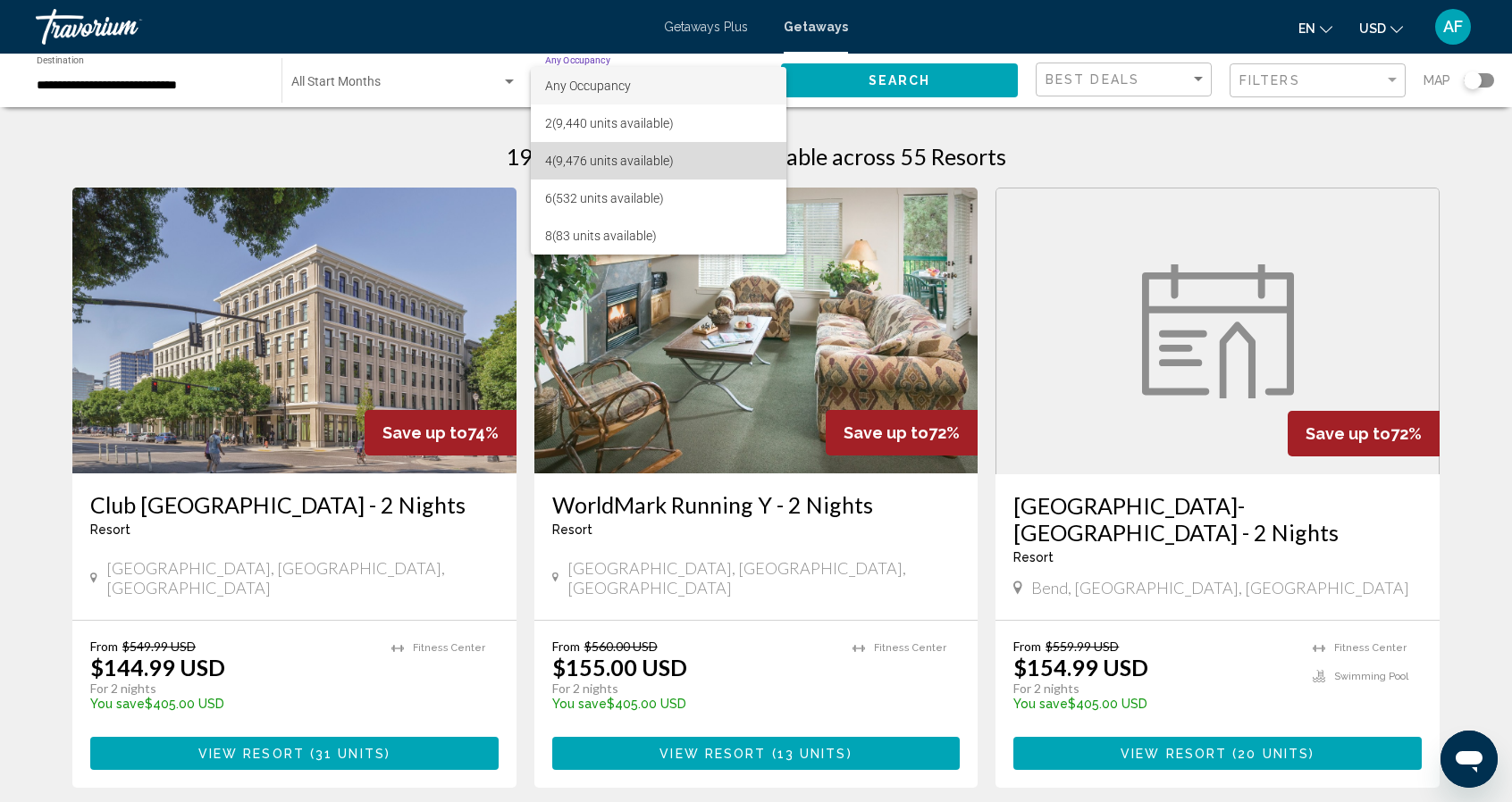
click at [640, 169] on span "4 (9,476 units available)" at bounding box center [658, 161] width 227 height 38
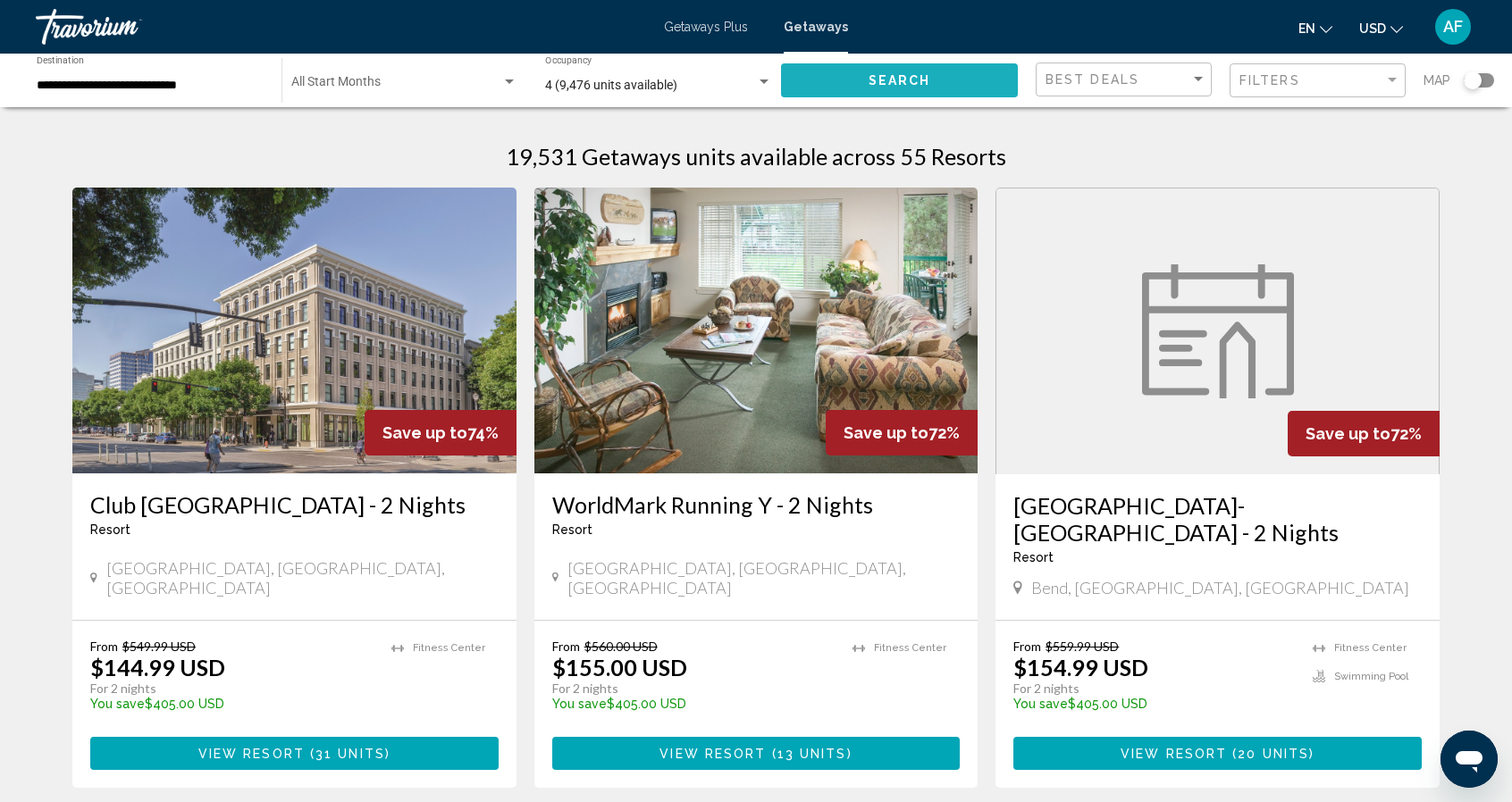
click at [819, 79] on button "Search" at bounding box center [899, 79] width 237 height 33
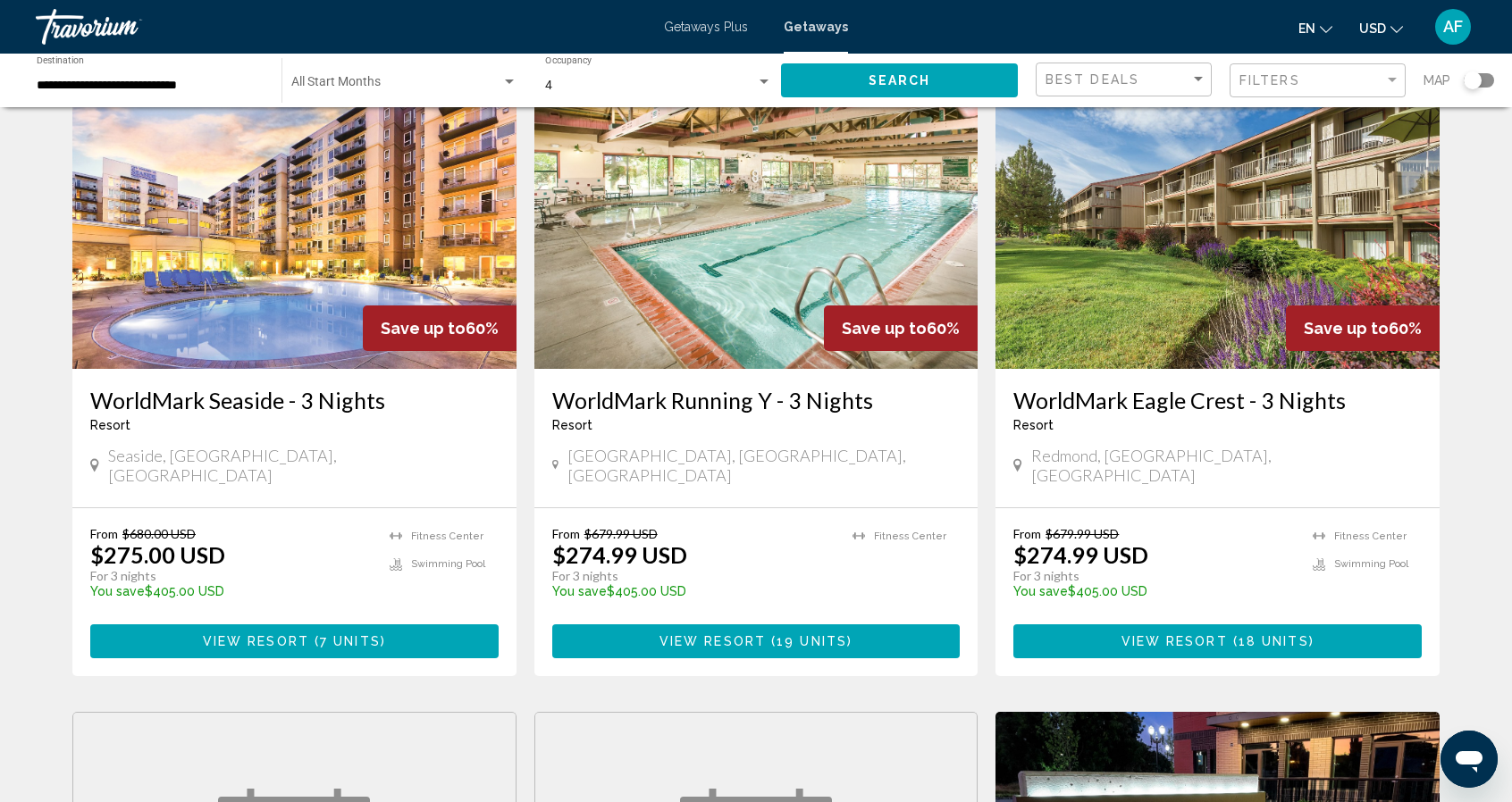
scroll to position [742, 0]
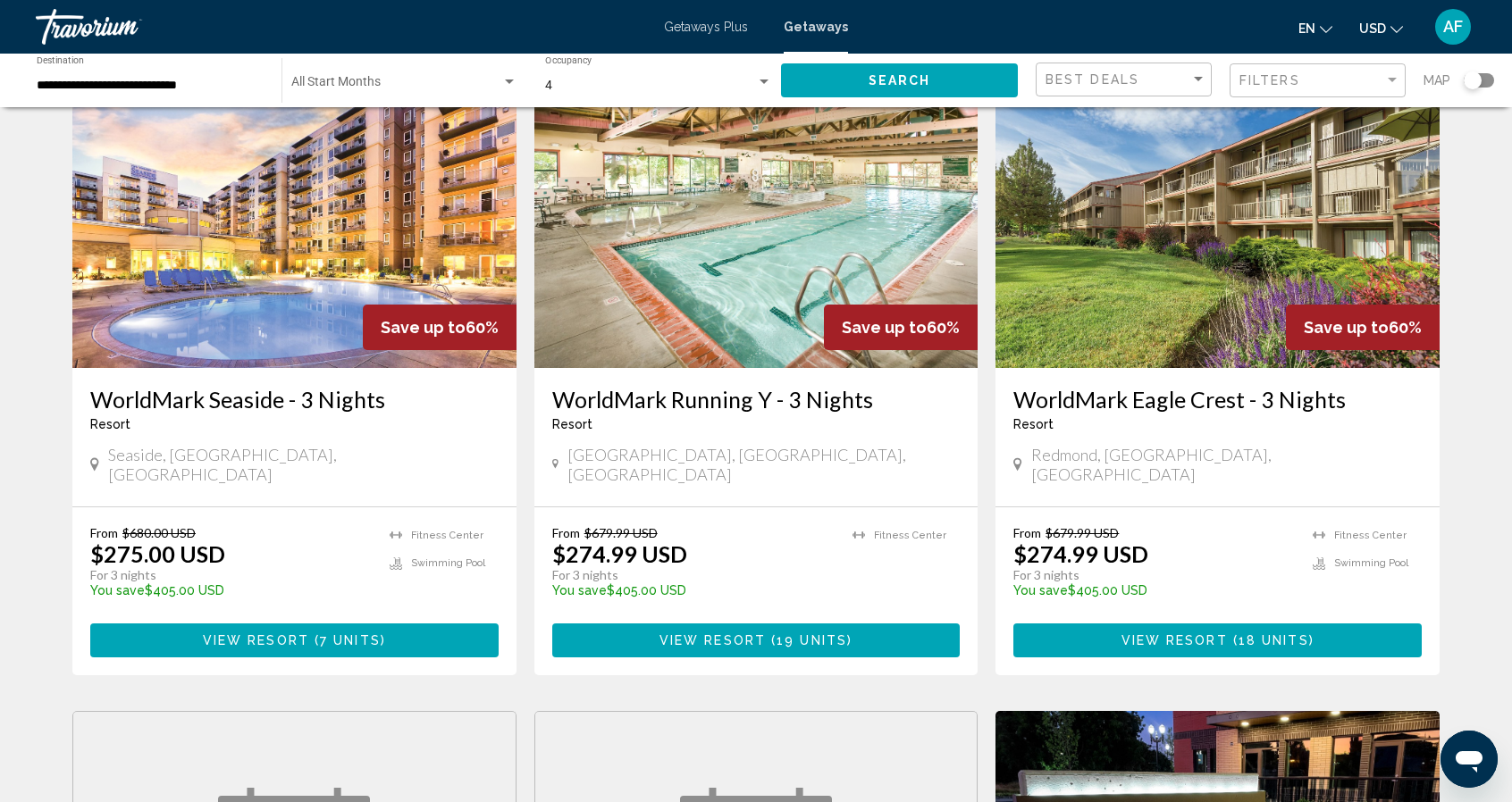
click at [145, 231] on img "Main content" at bounding box center [294, 224] width 444 height 286
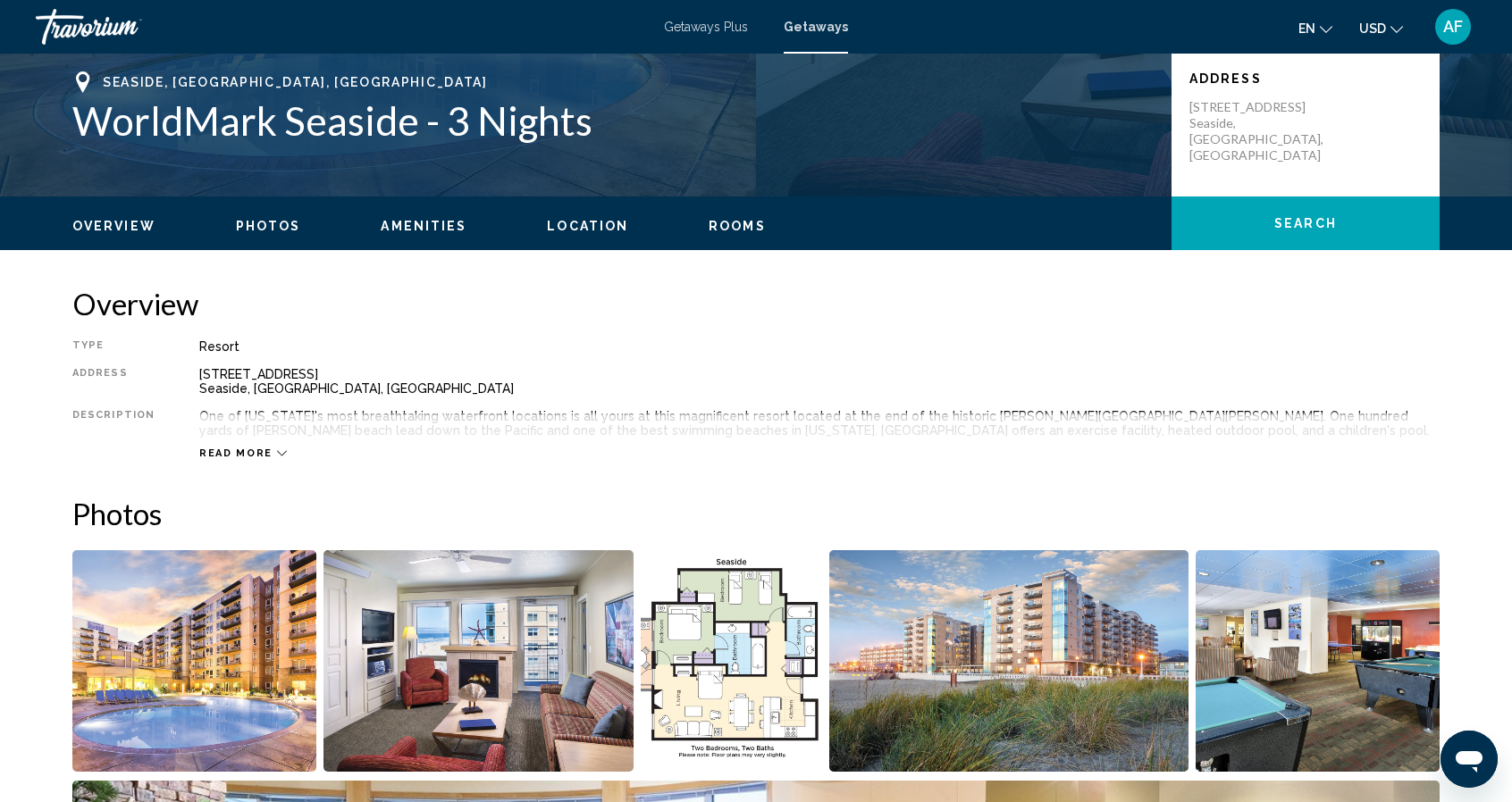
scroll to position [395, 0]
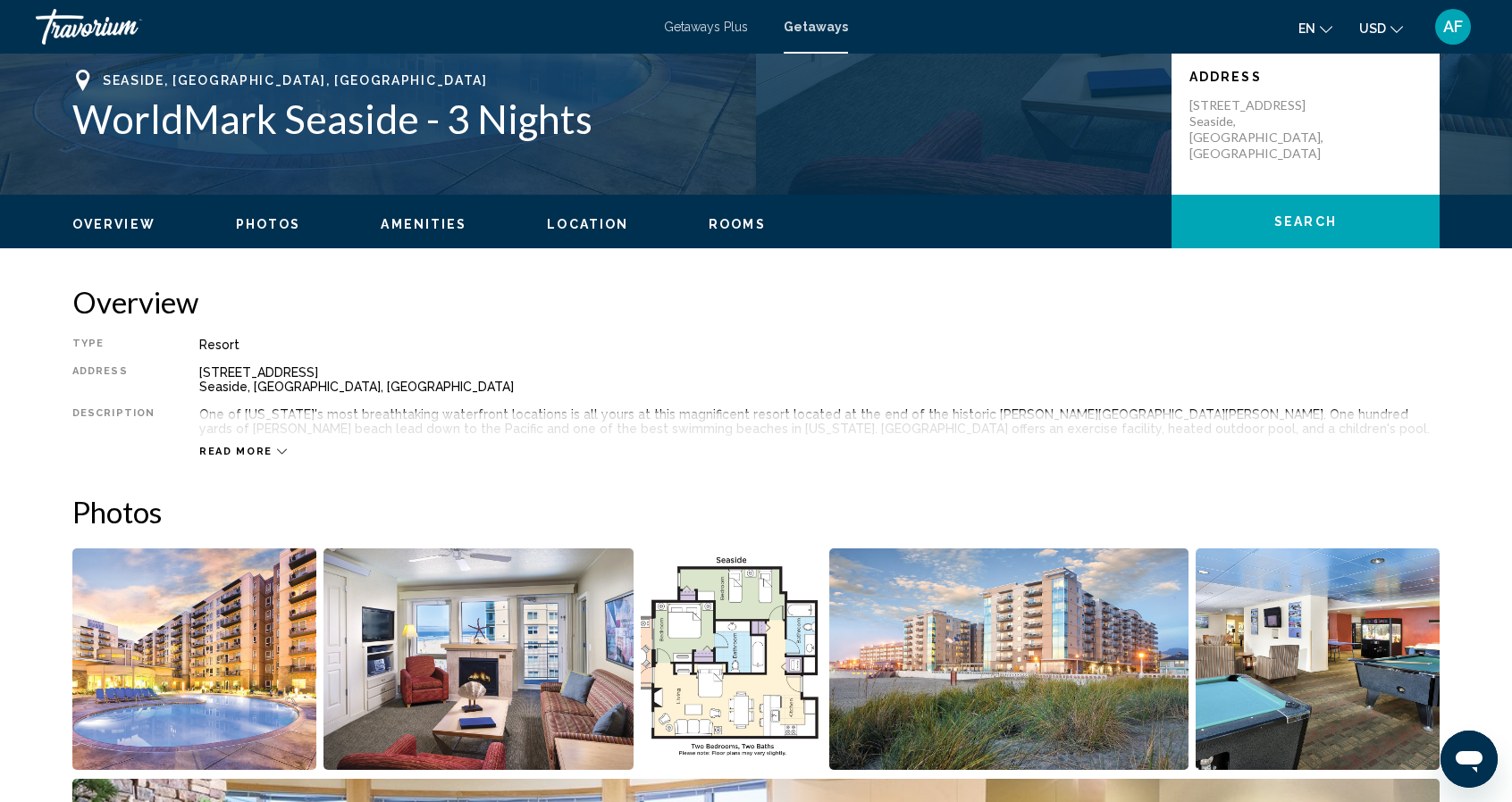
click at [227, 448] on span "Read more" at bounding box center [236, 451] width 74 height 11
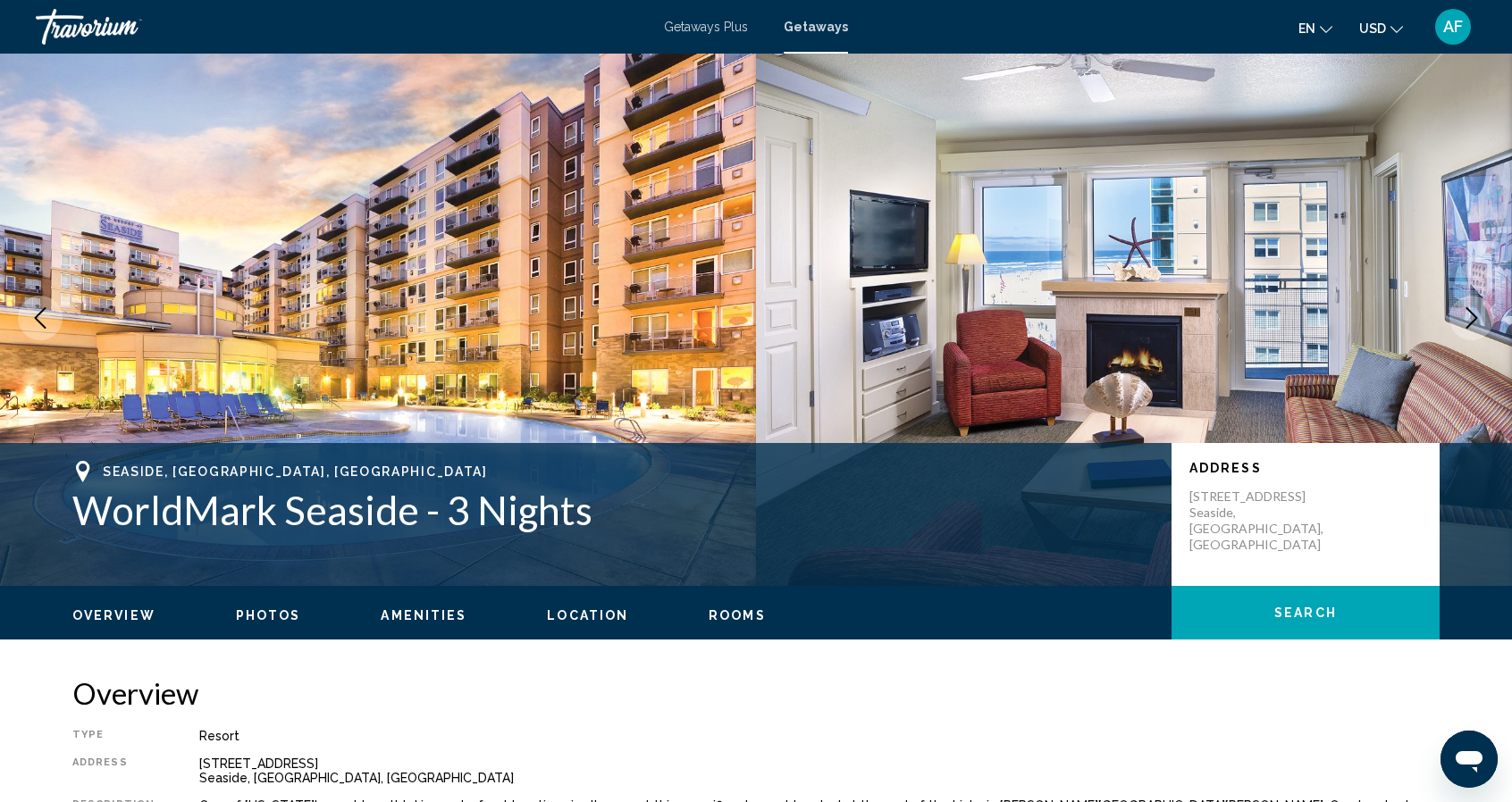
scroll to position [0, 0]
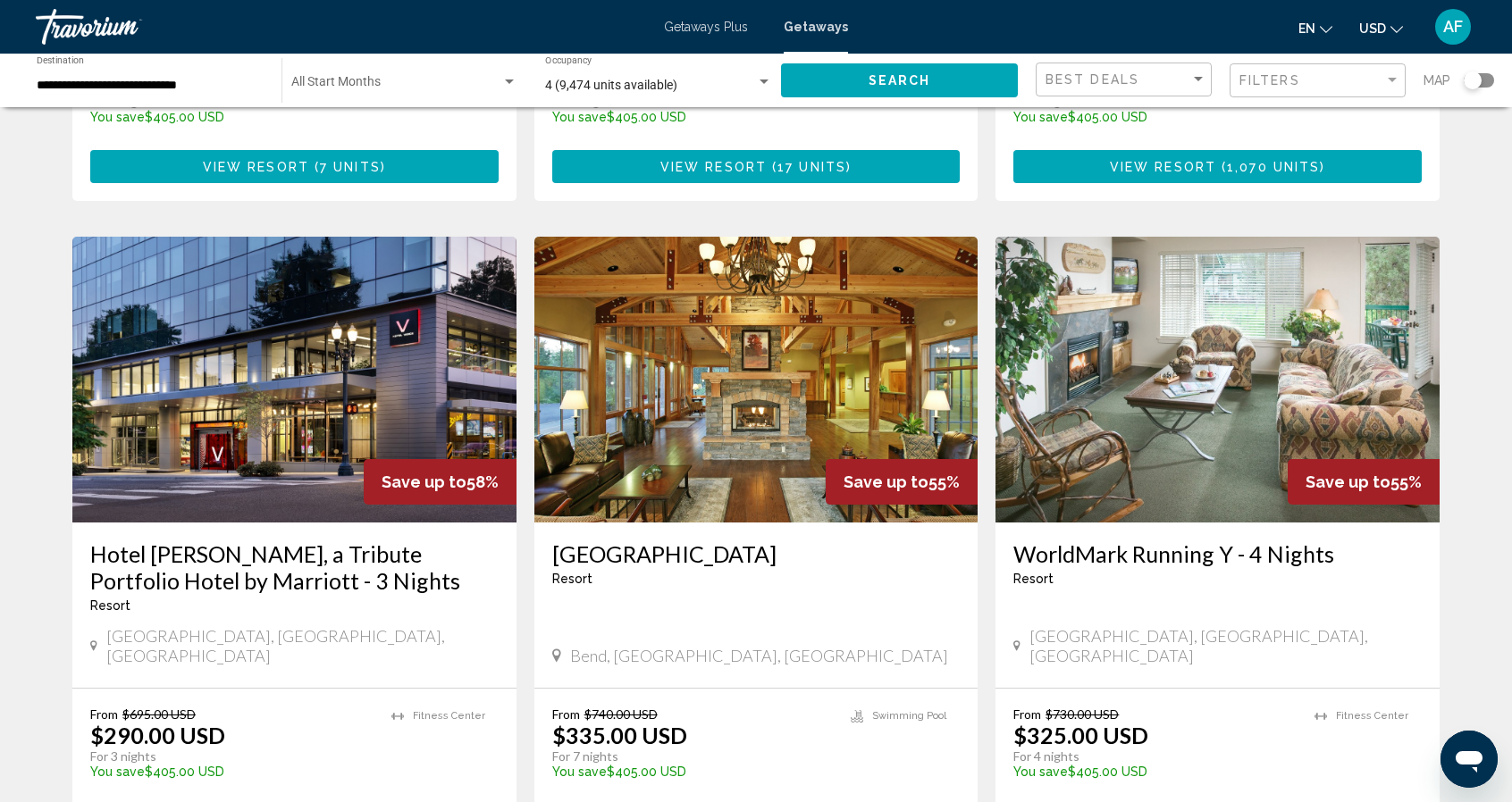
scroll to position [2189, 0]
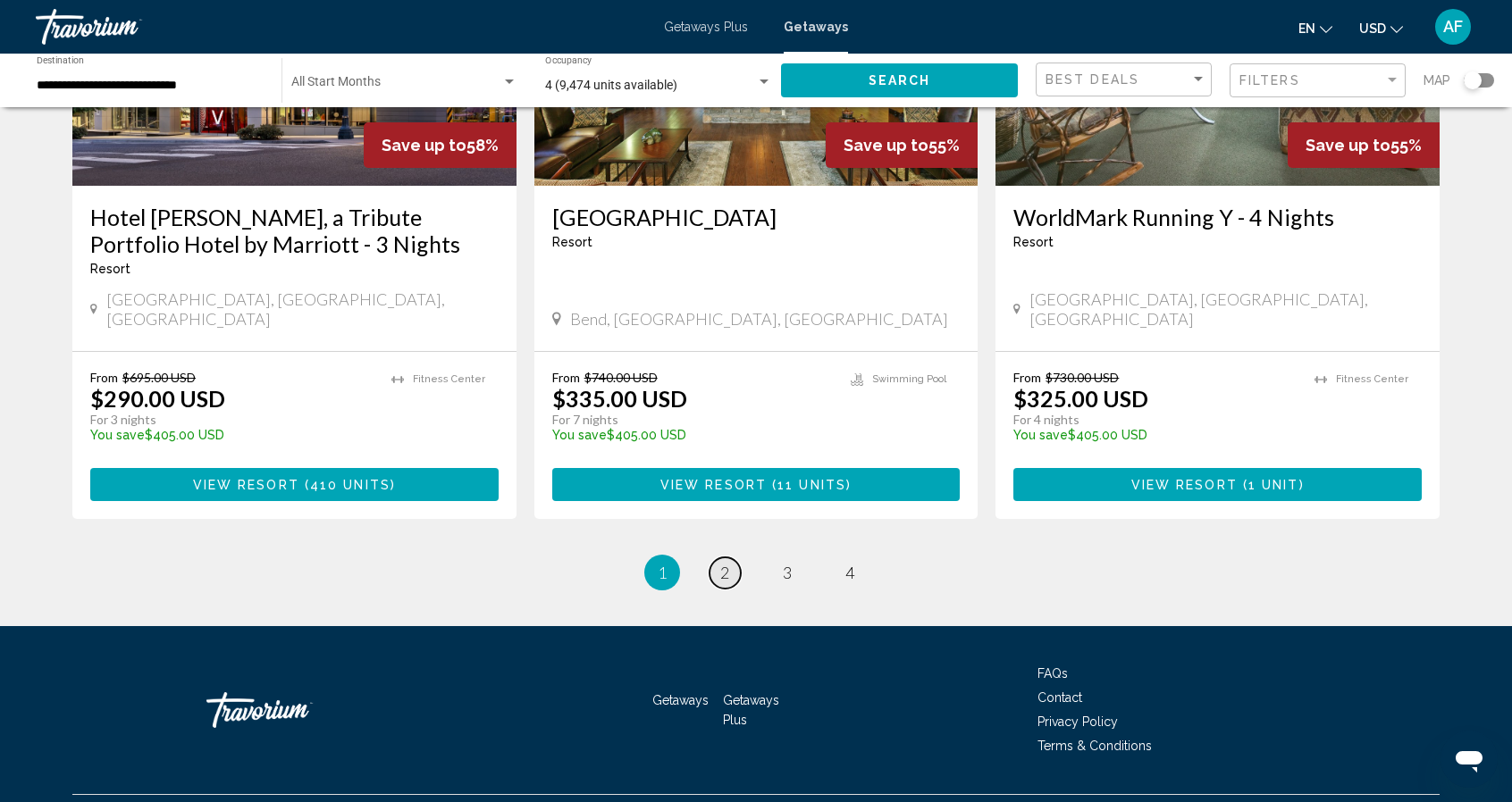
click at [734, 558] on link "page 2" at bounding box center [725, 573] width 31 height 31
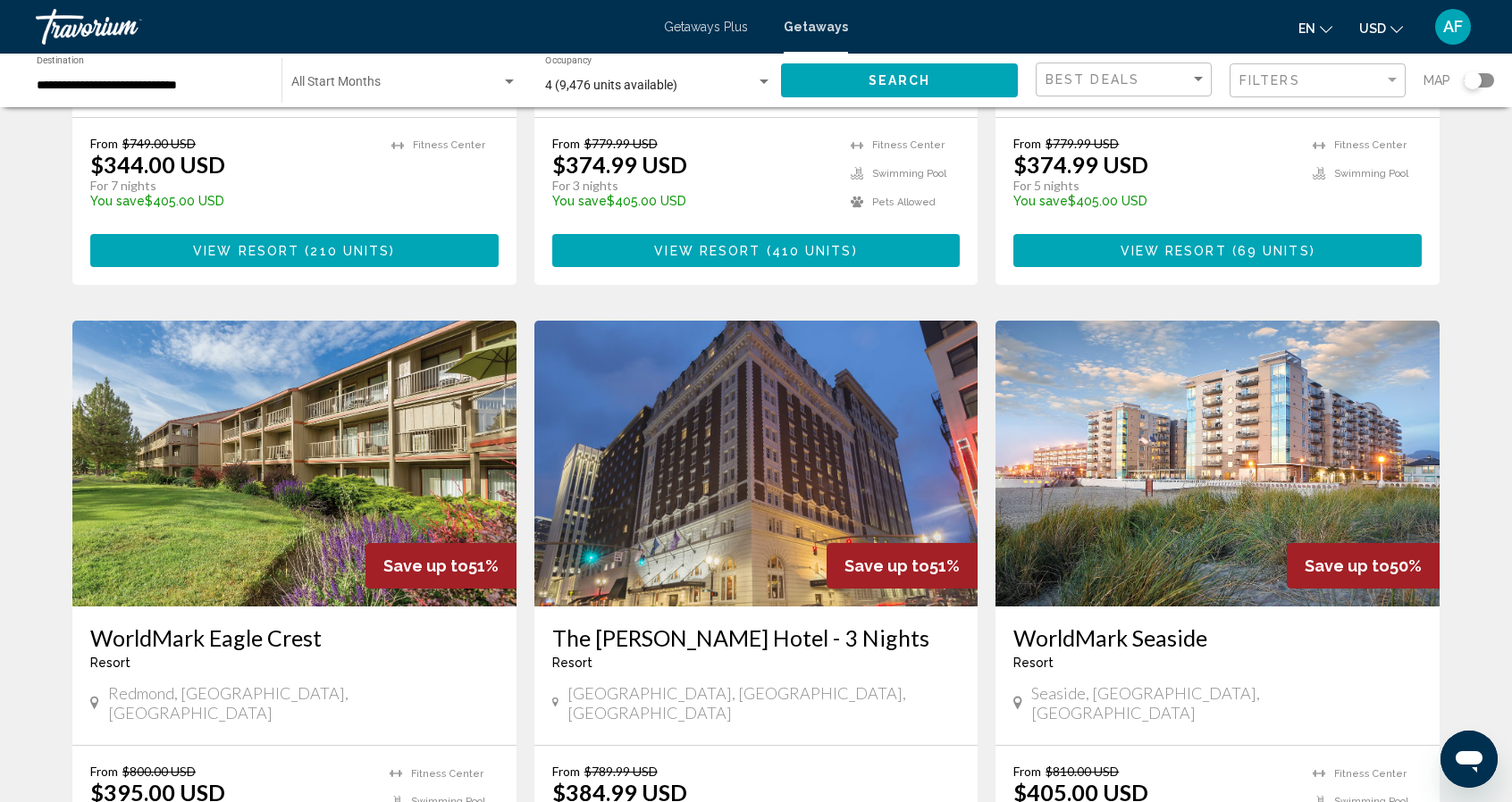
scroll to position [494, 0]
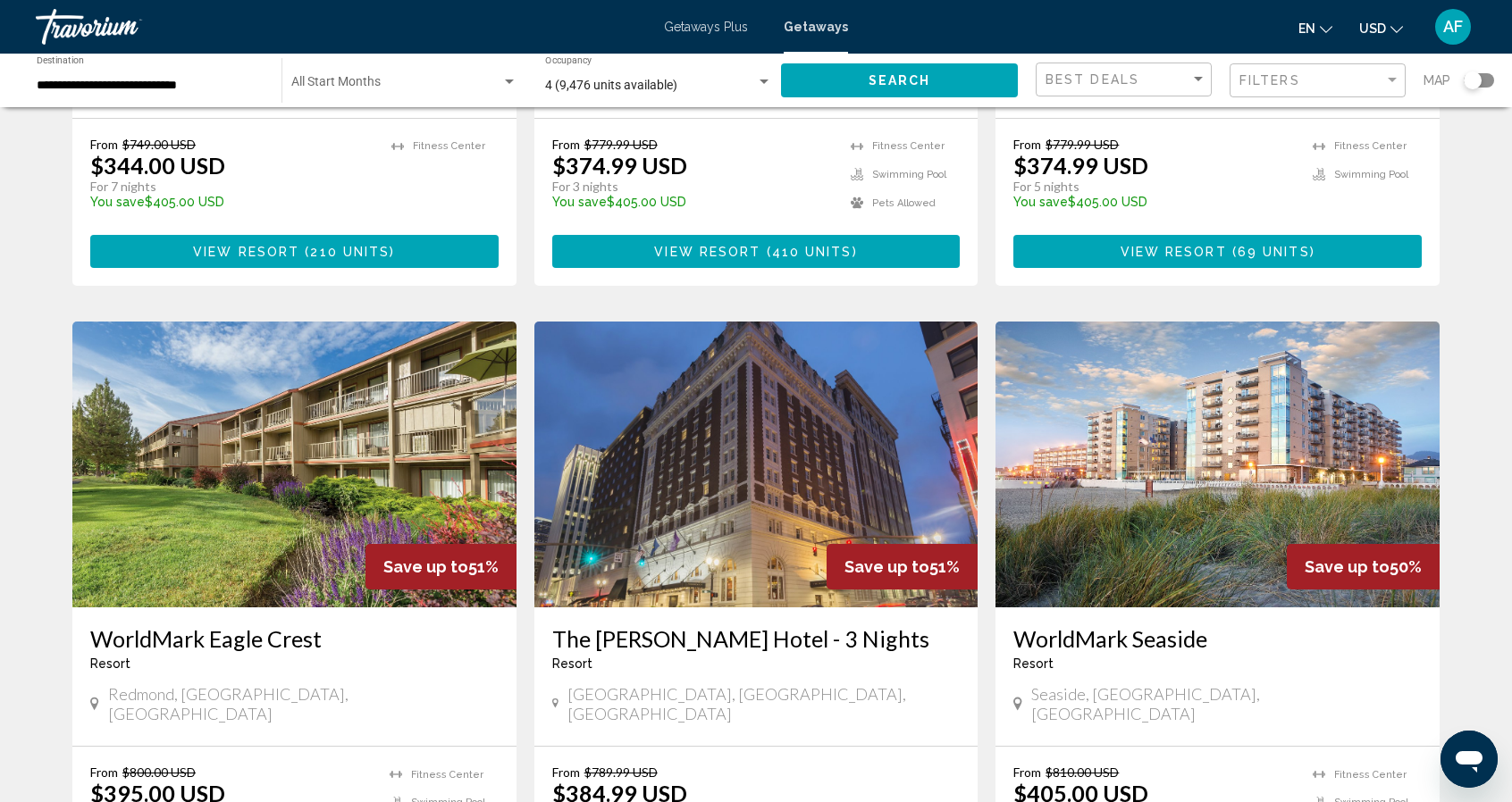
click at [1168, 429] on img "Main content" at bounding box center [1217, 464] width 444 height 286
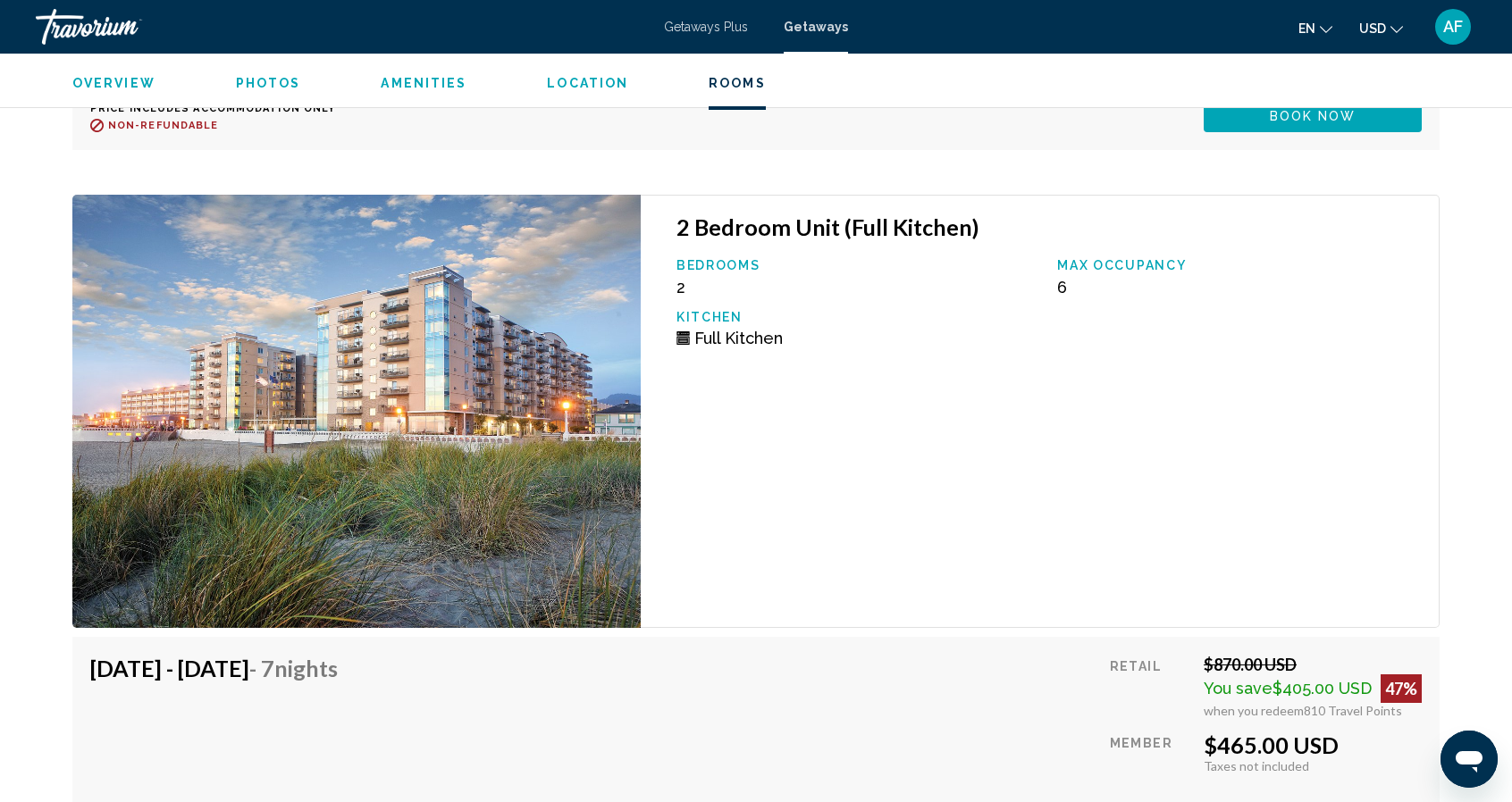
scroll to position [6064, 0]
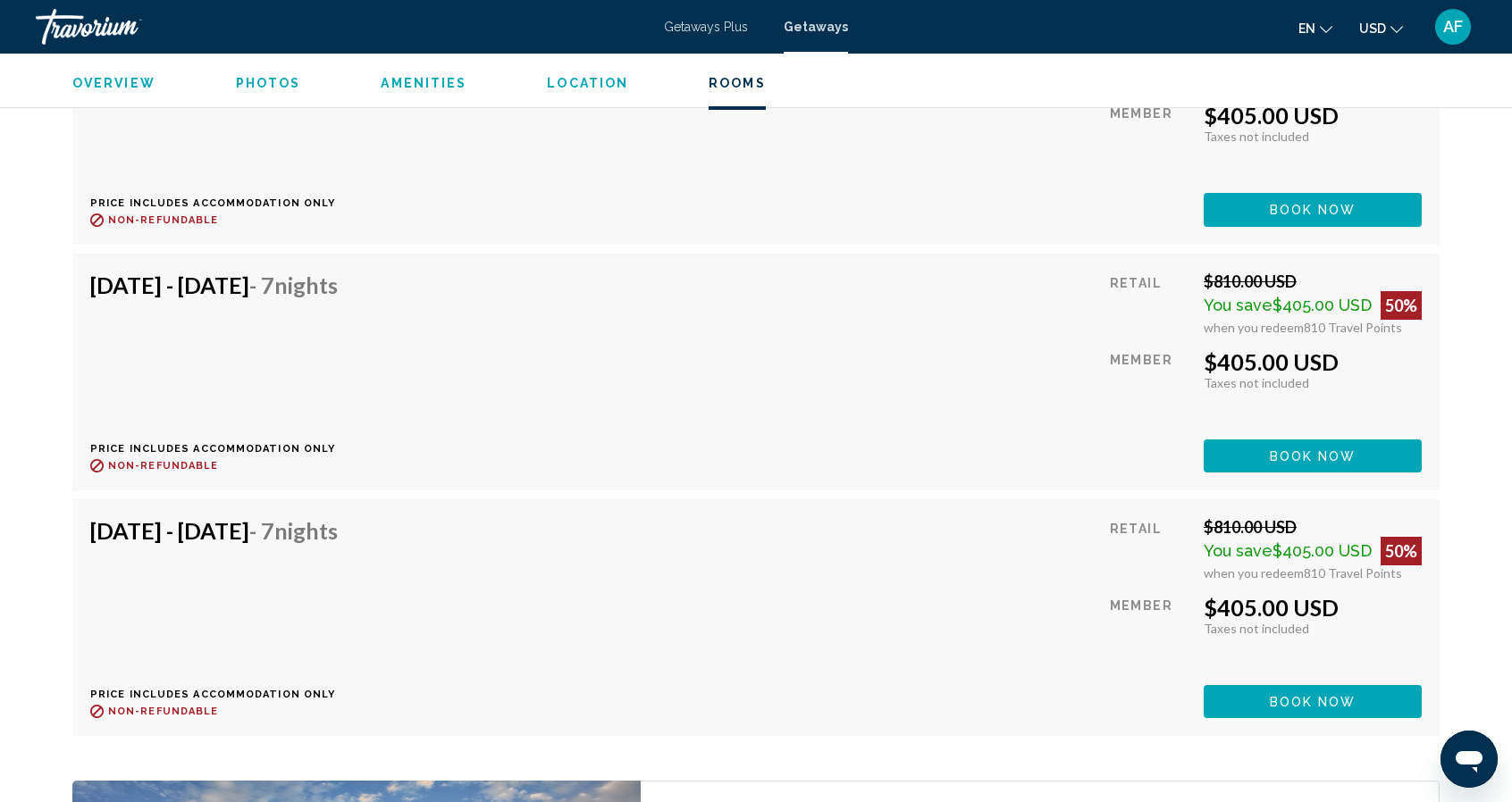
scroll to position [5400, 0]
